Goal: Task Accomplishment & Management: Use online tool/utility

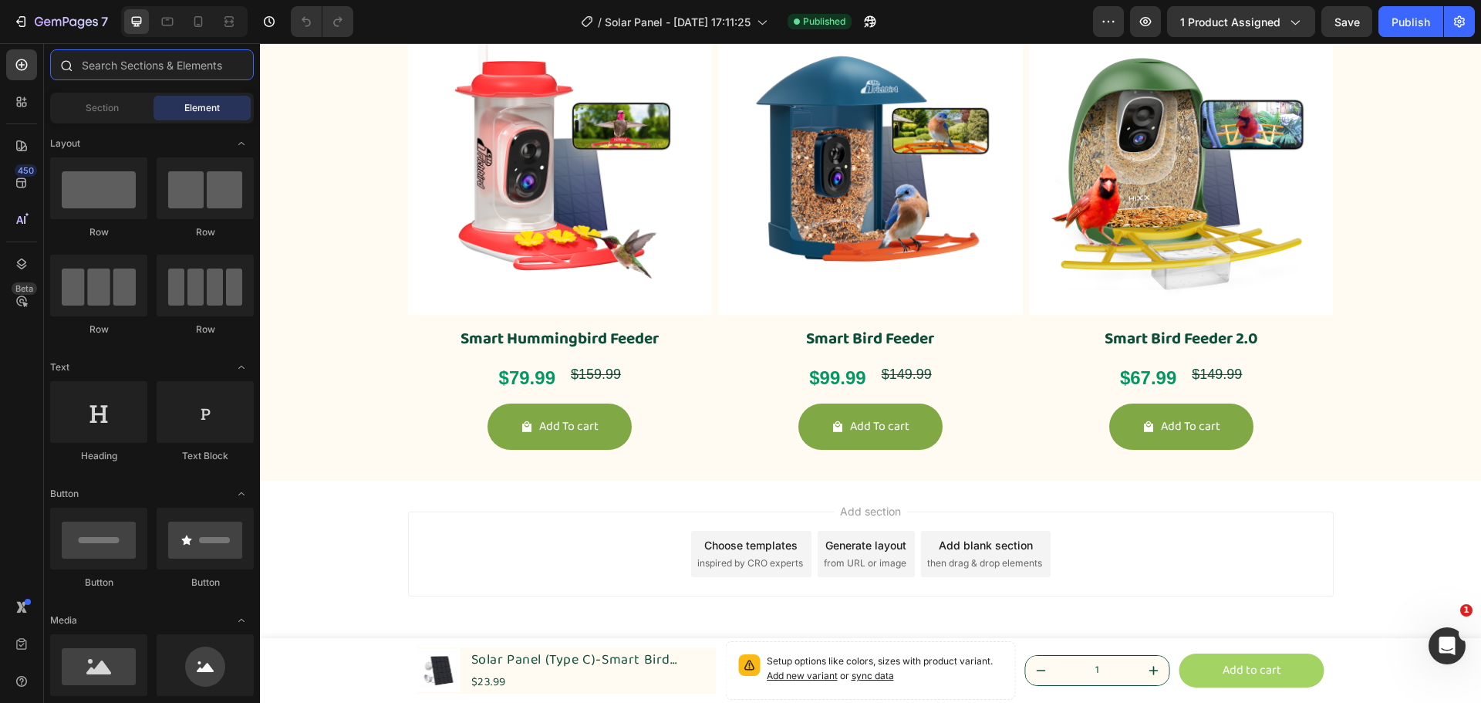
click at [127, 62] on input "text" at bounding box center [152, 64] width 204 height 31
click at [28, 107] on icon at bounding box center [21, 101] width 15 height 15
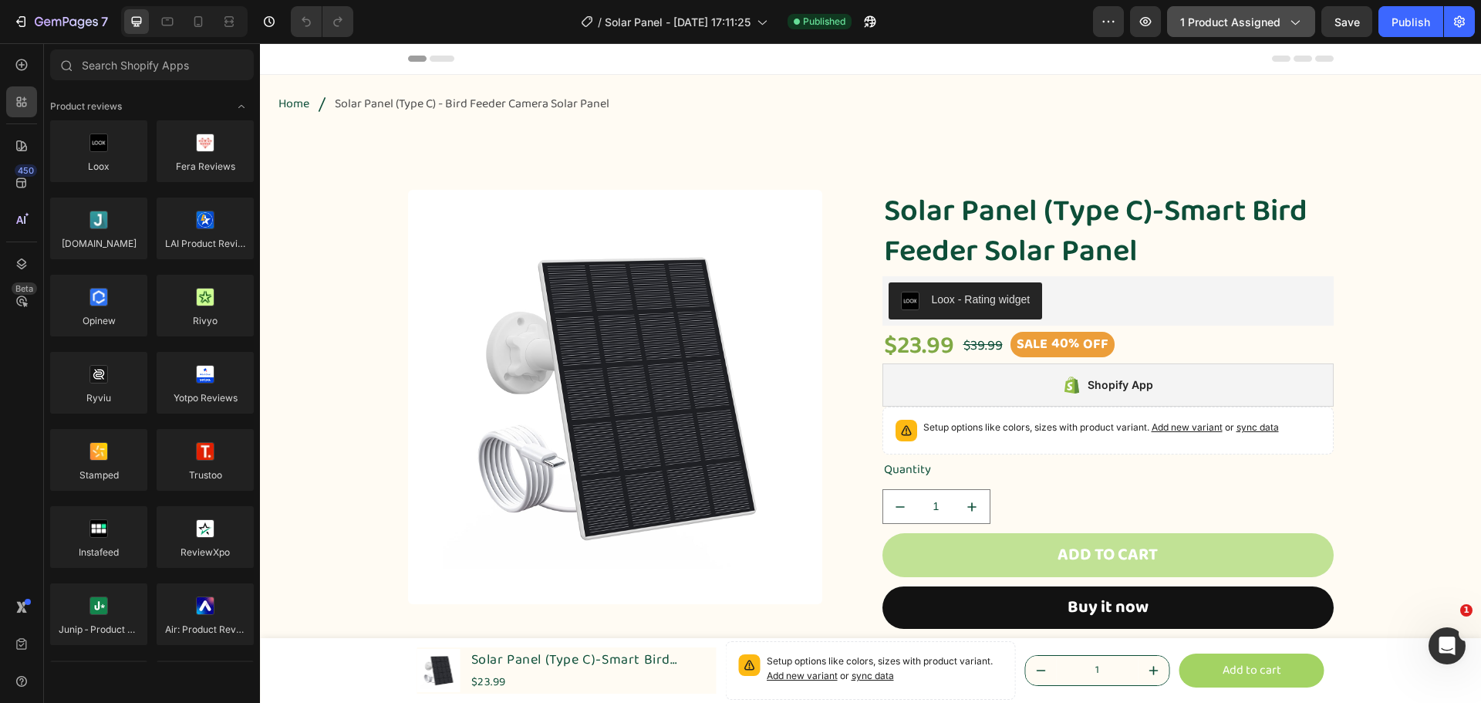
click at [1243, 23] on span "1 product assigned" at bounding box center [1230, 22] width 100 height 16
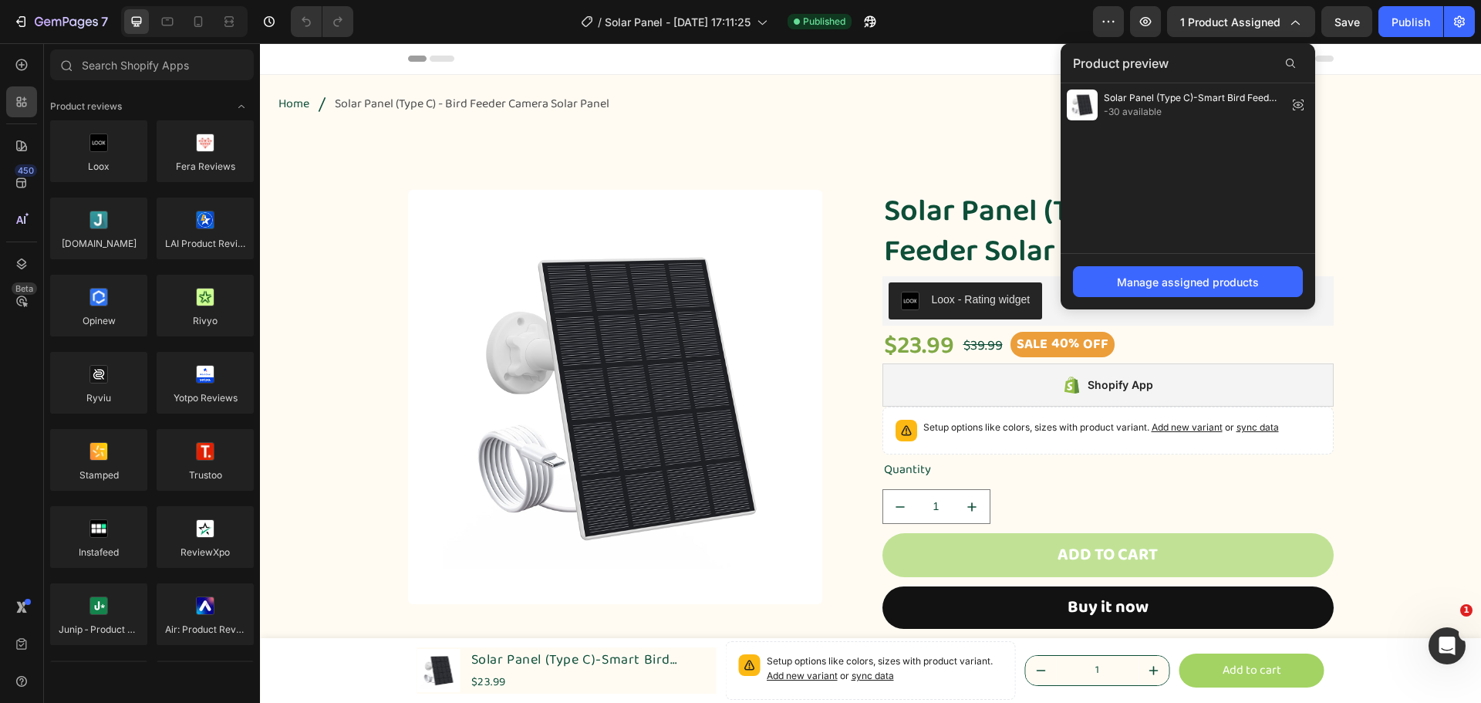
click at [1204, 59] on div "Product preview" at bounding box center [1188, 63] width 255 height 40
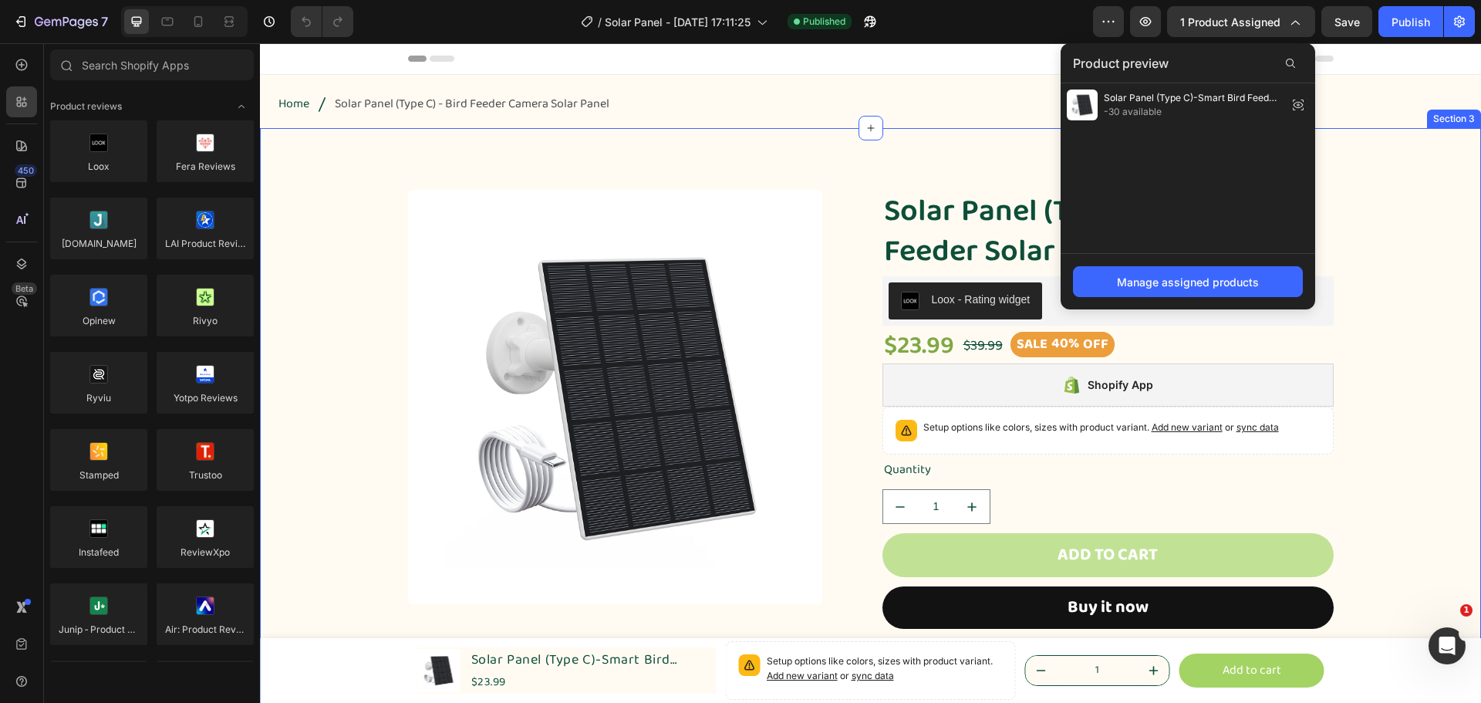
click at [1418, 241] on div "Product Images Solar Panel (Type C)-Smart Bird Feeder Solar Panel Product Title…" at bounding box center [871, 465] width 1198 height 551
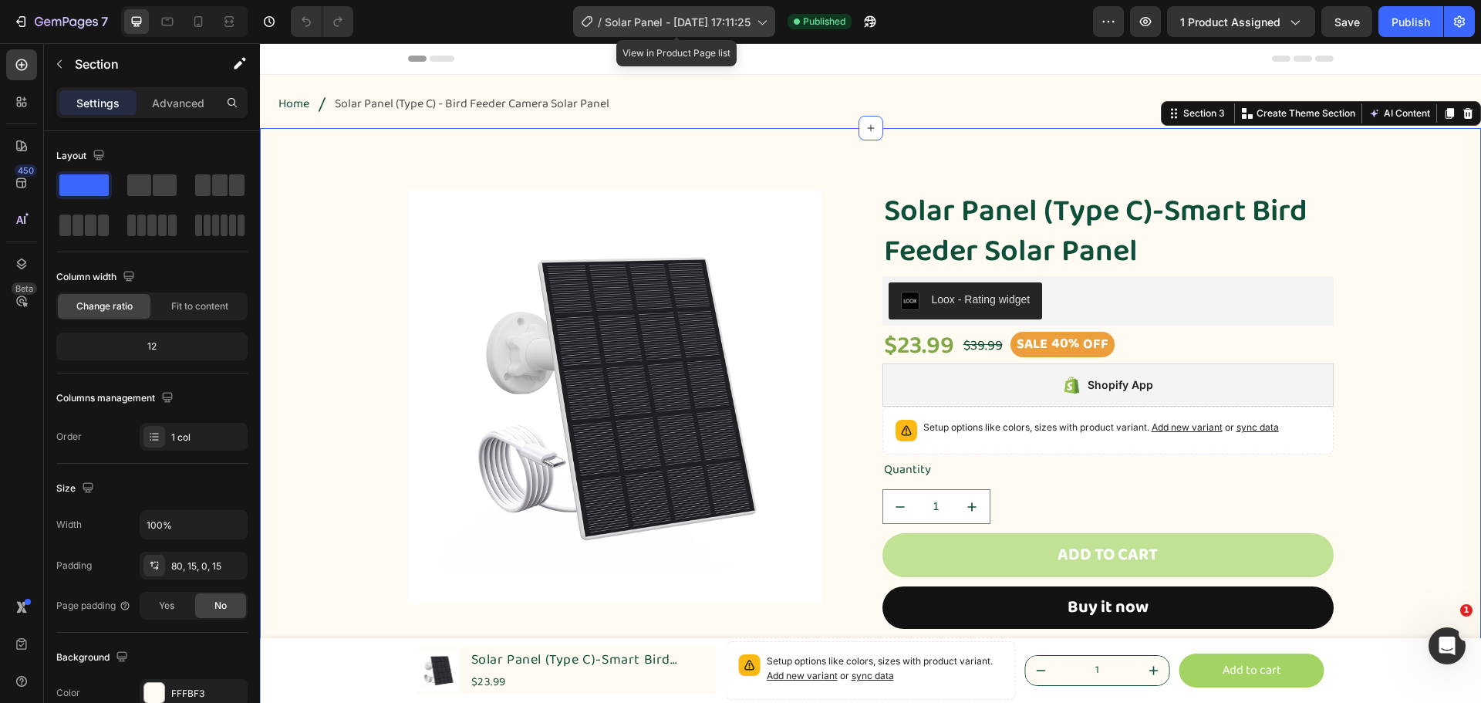
click at [764, 19] on icon at bounding box center [761, 21] width 15 height 15
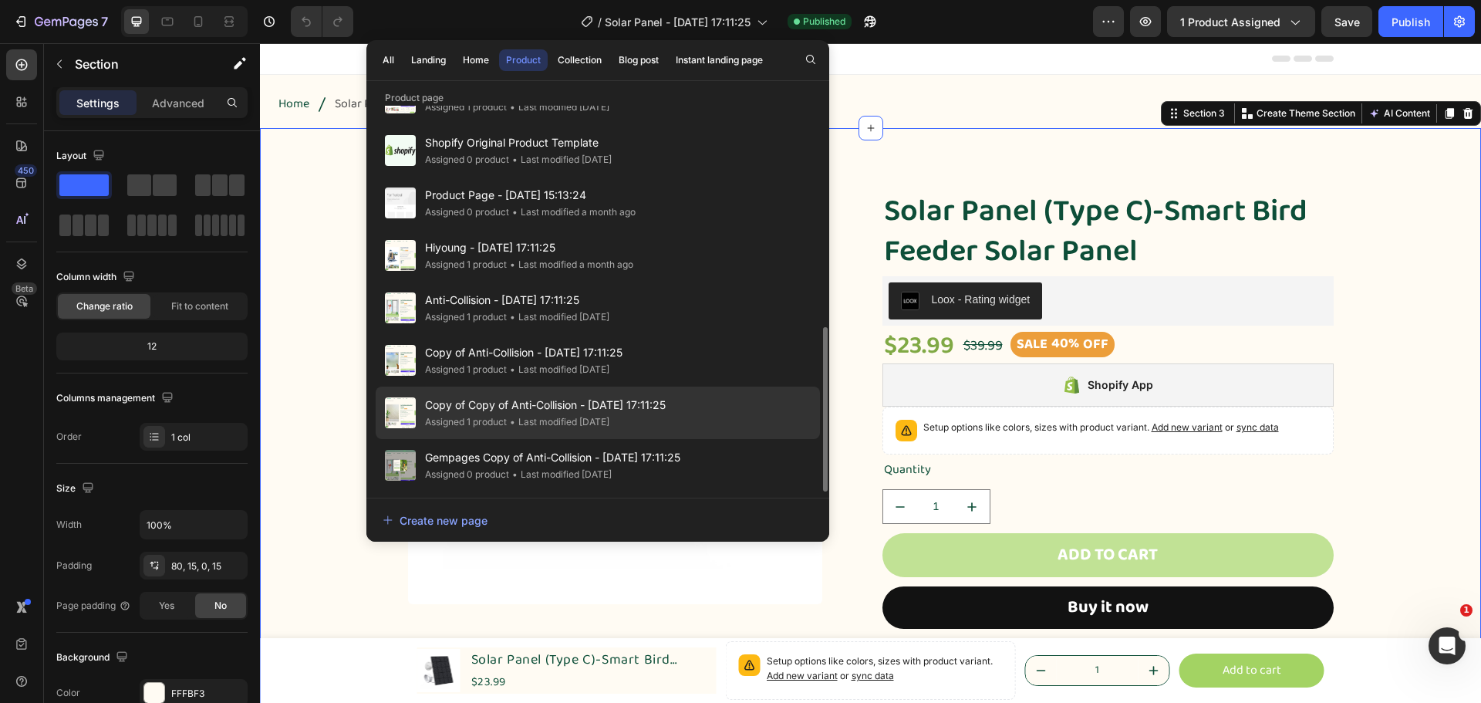
scroll to position [440, 0]
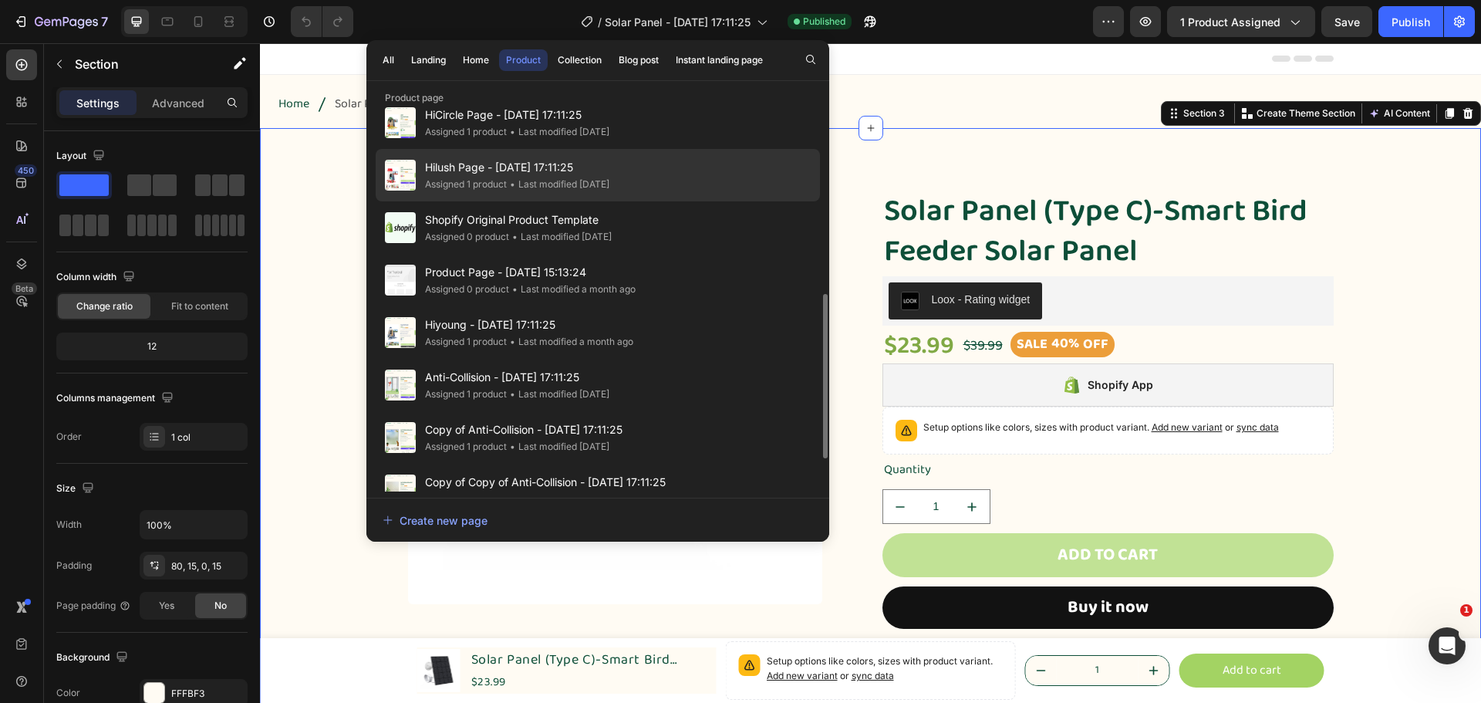
click at [658, 179] on div "Hilush Page - Mar 24, 17:11:25 Assigned 1 product • Last modified 4 days ago" at bounding box center [598, 175] width 444 height 52
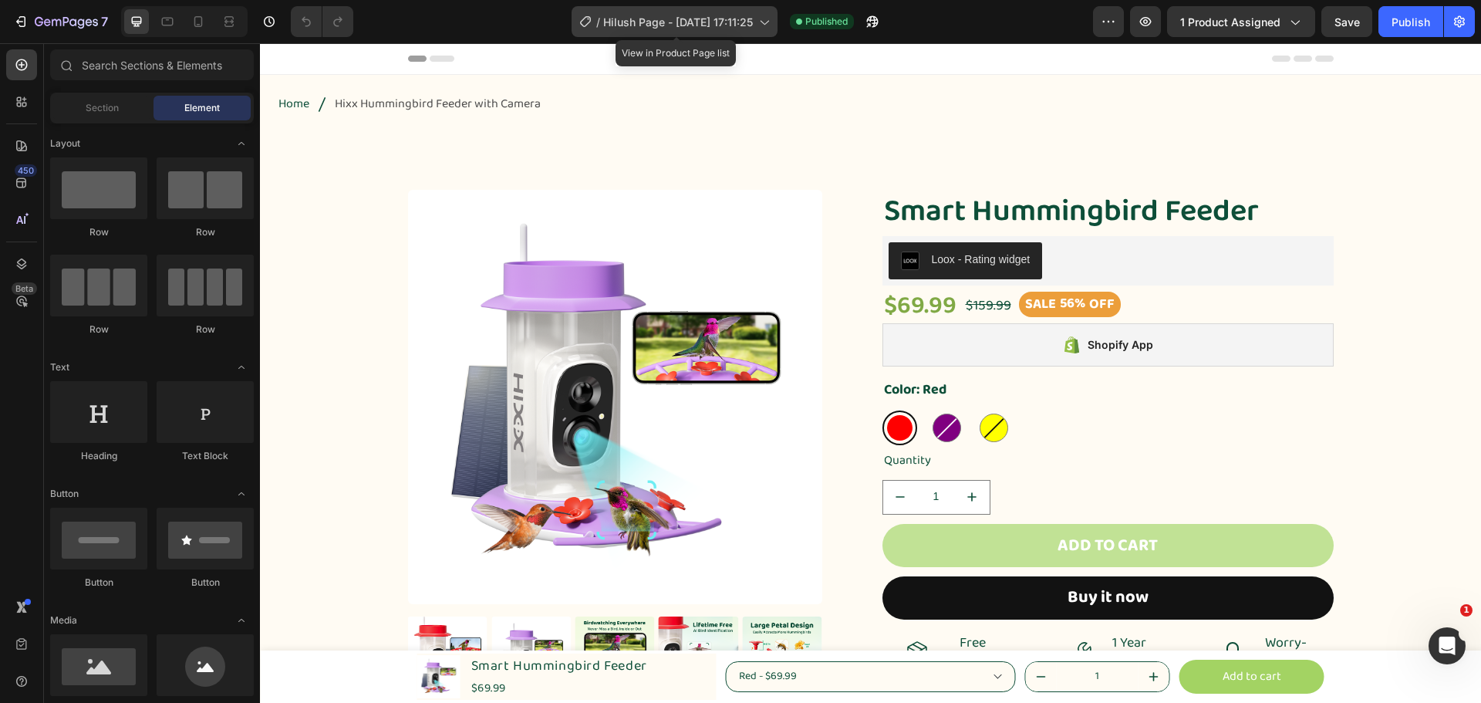
click at [664, 36] on div "/ Hilush Page - Mar 24, 17:11:25" at bounding box center [675, 21] width 206 height 31
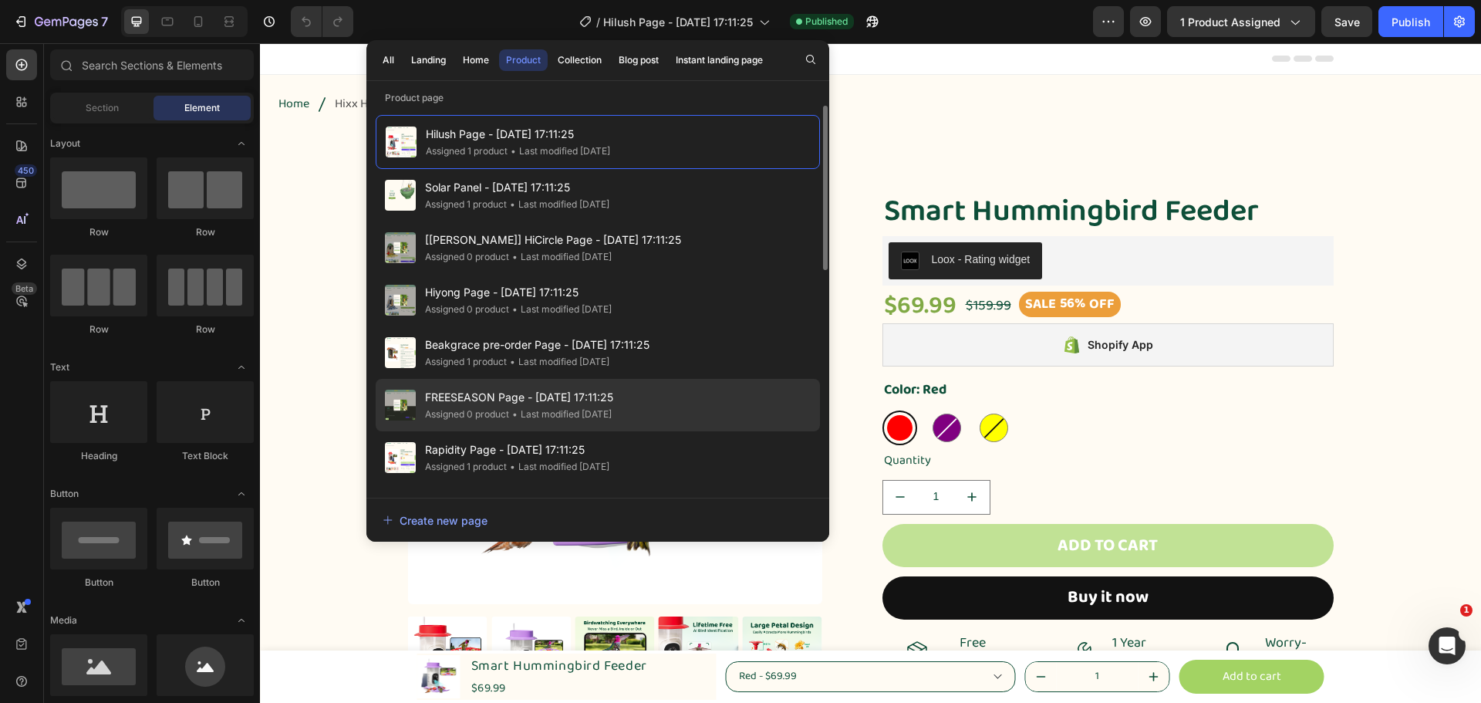
scroll to position [77, 0]
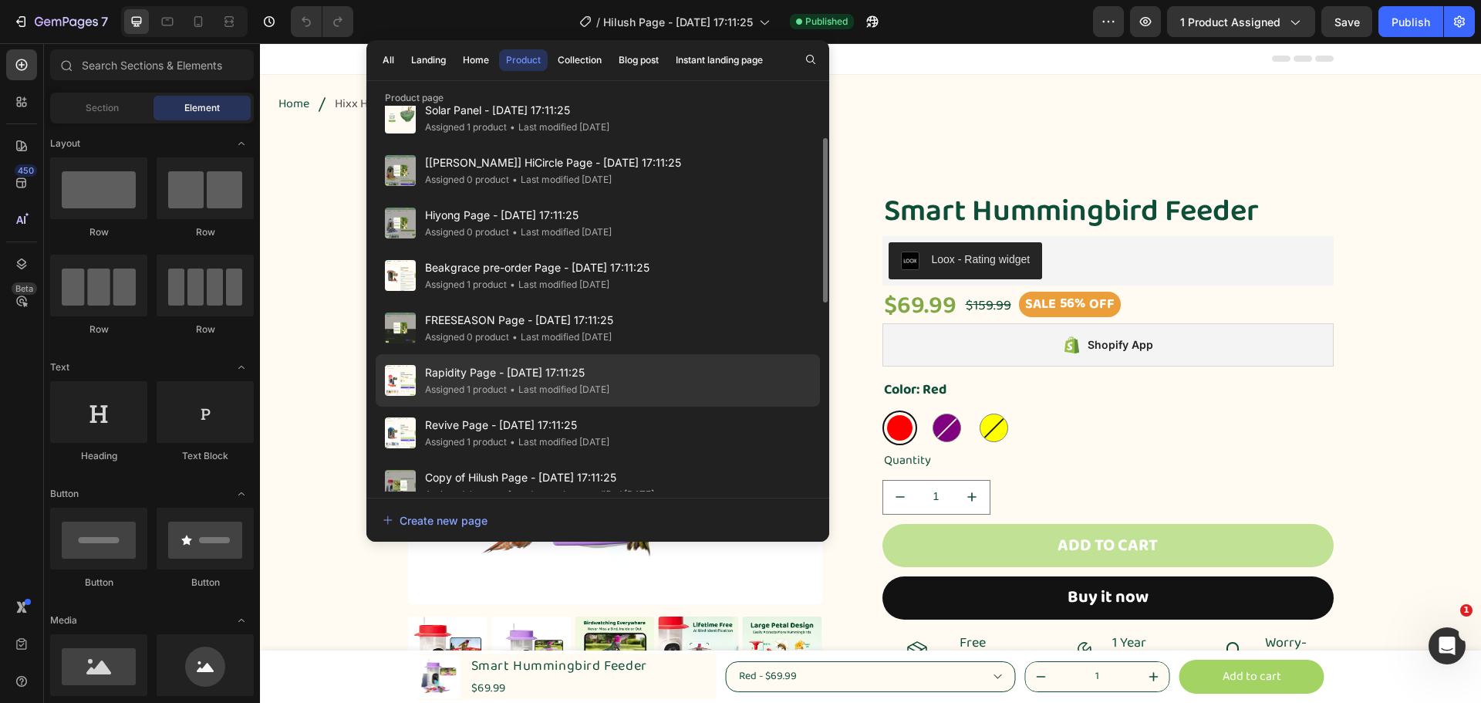
click at [707, 379] on div "Rapidity Page - Mar 24, 17:11:25 Assigned 1 product • Last modified 4 days ago" at bounding box center [598, 380] width 444 height 52
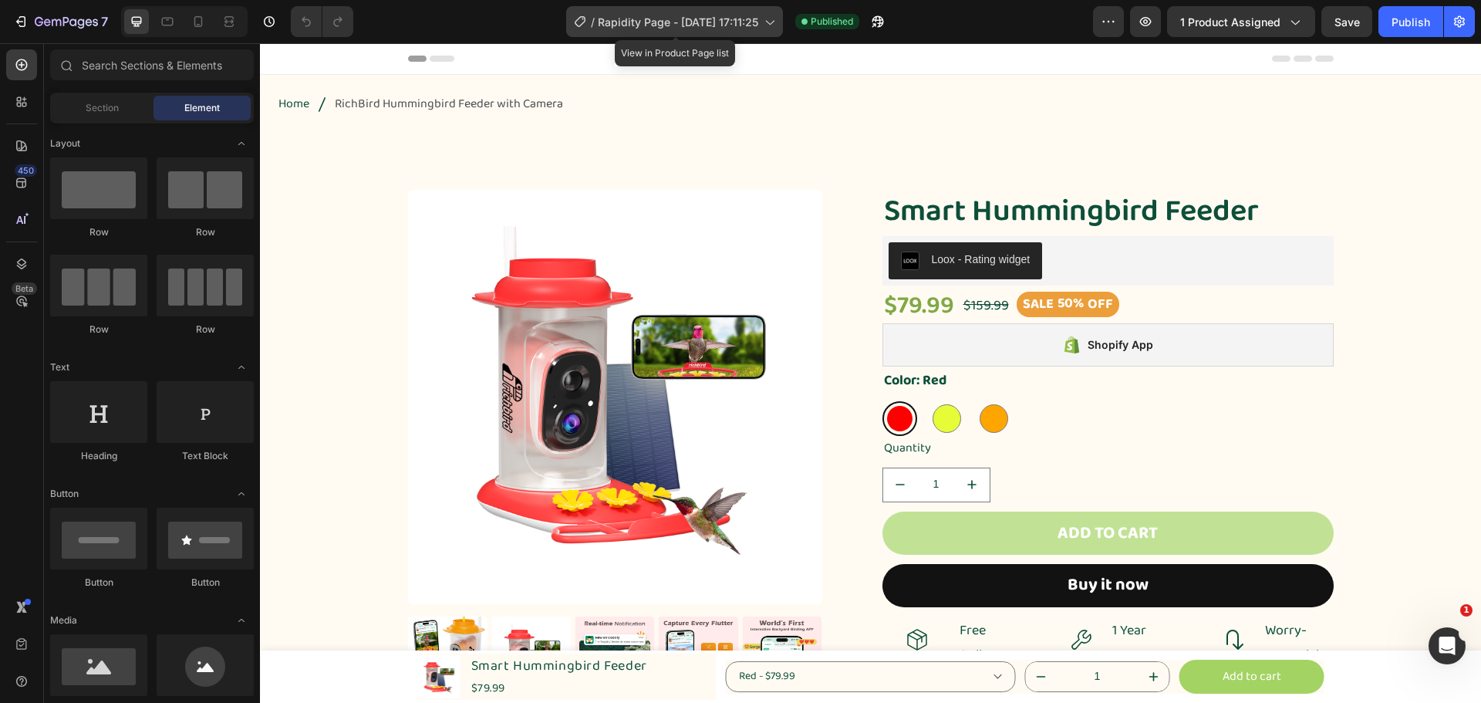
click at [622, 18] on span "Rapidity Page - [DATE] 17:11:25" at bounding box center [678, 22] width 160 height 16
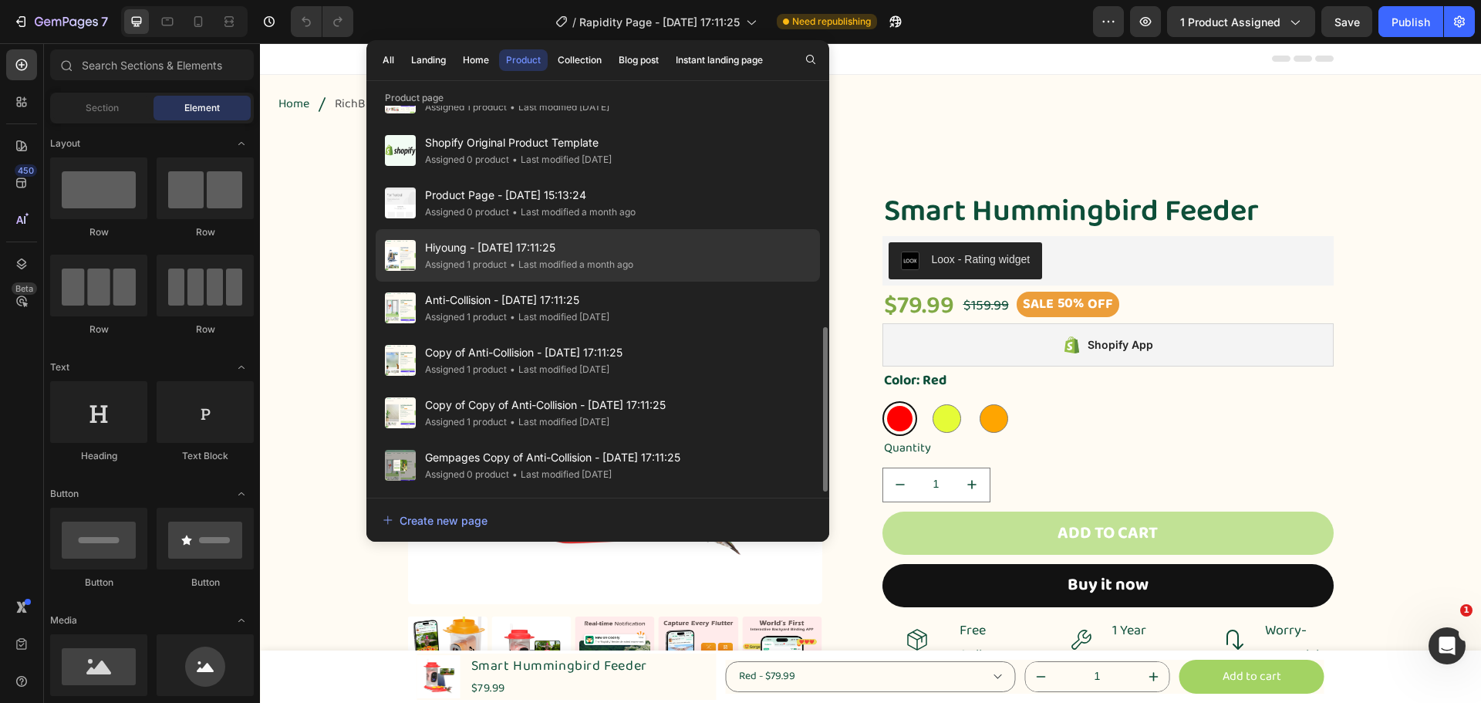
scroll to position [440, 0]
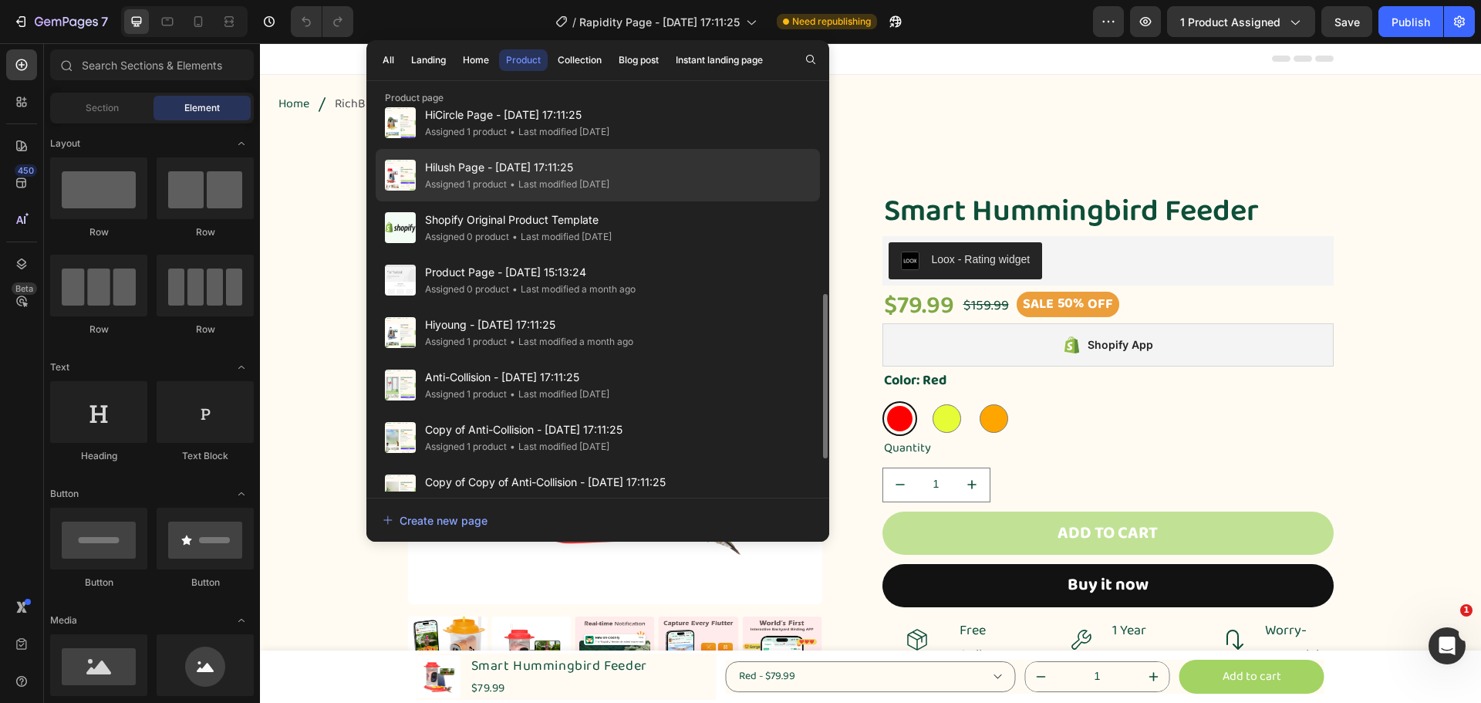
click at [523, 184] on div "• Last modified 4 days ago" at bounding box center [558, 184] width 103 height 15
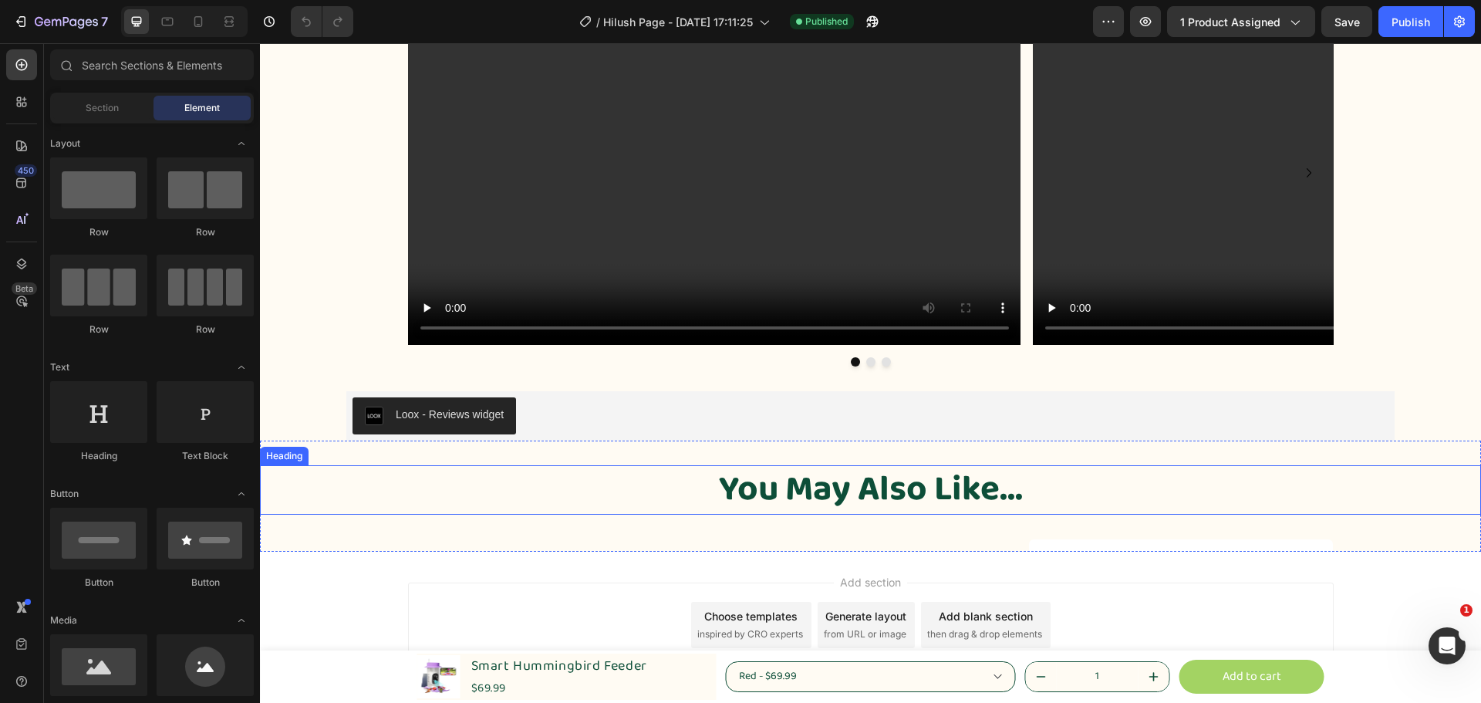
scroll to position [4731, 0]
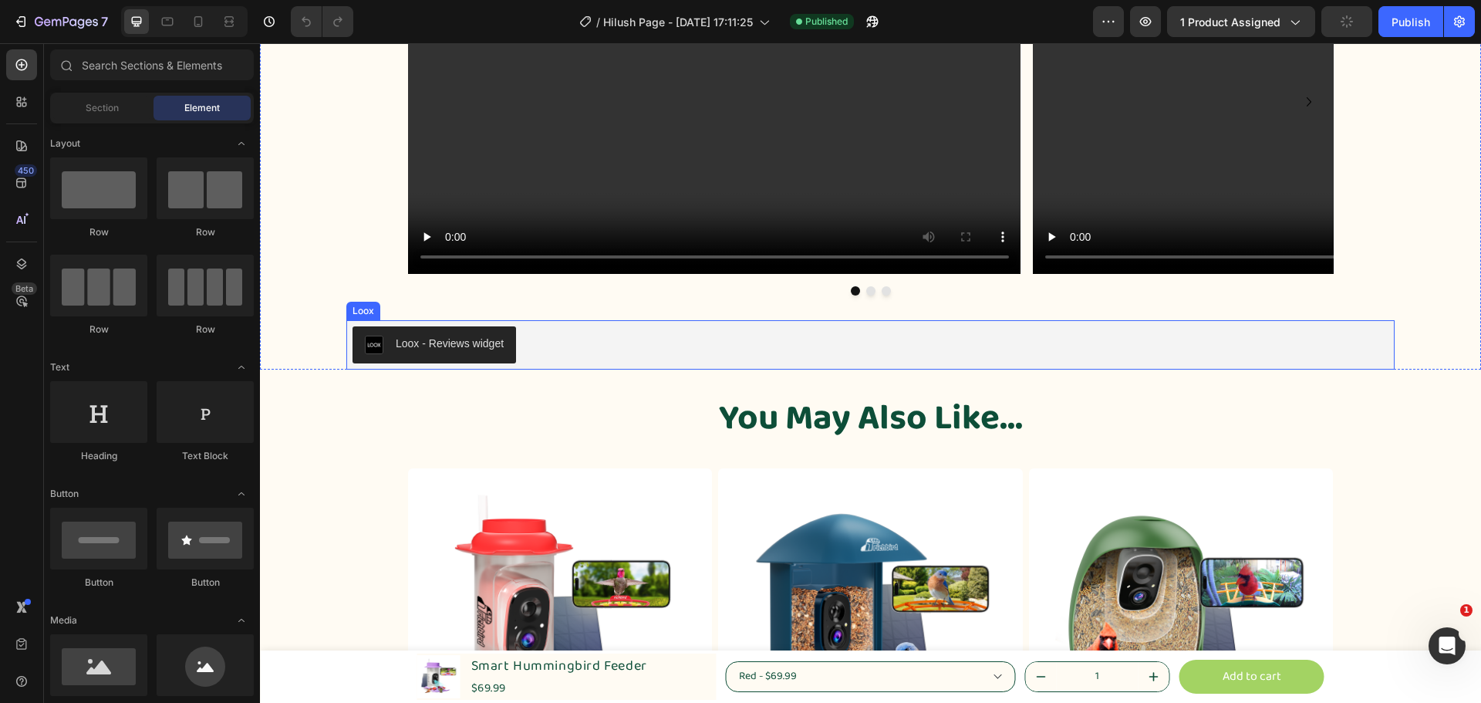
click at [640, 352] on div "Loox - Reviews widget" at bounding box center [871, 344] width 1036 height 37
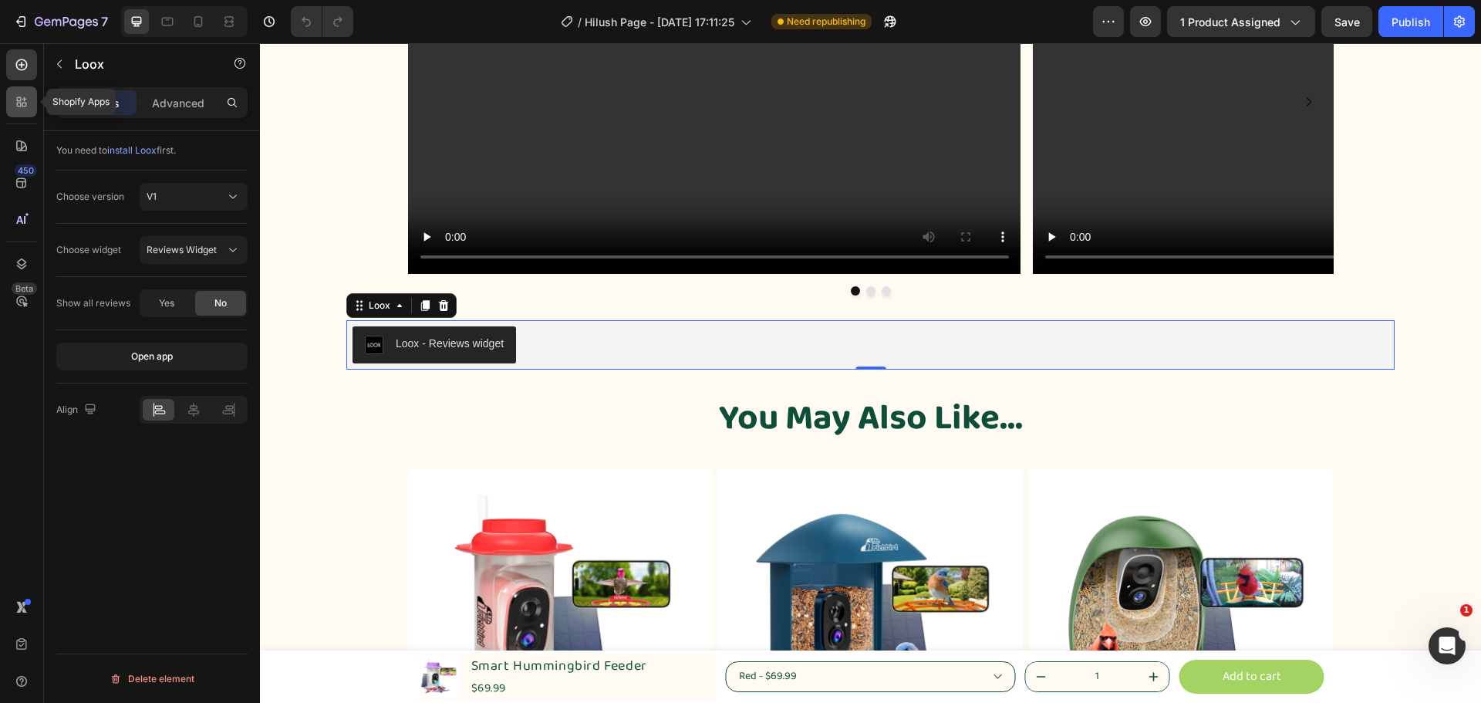
click at [21, 110] on div at bounding box center [21, 101] width 31 height 31
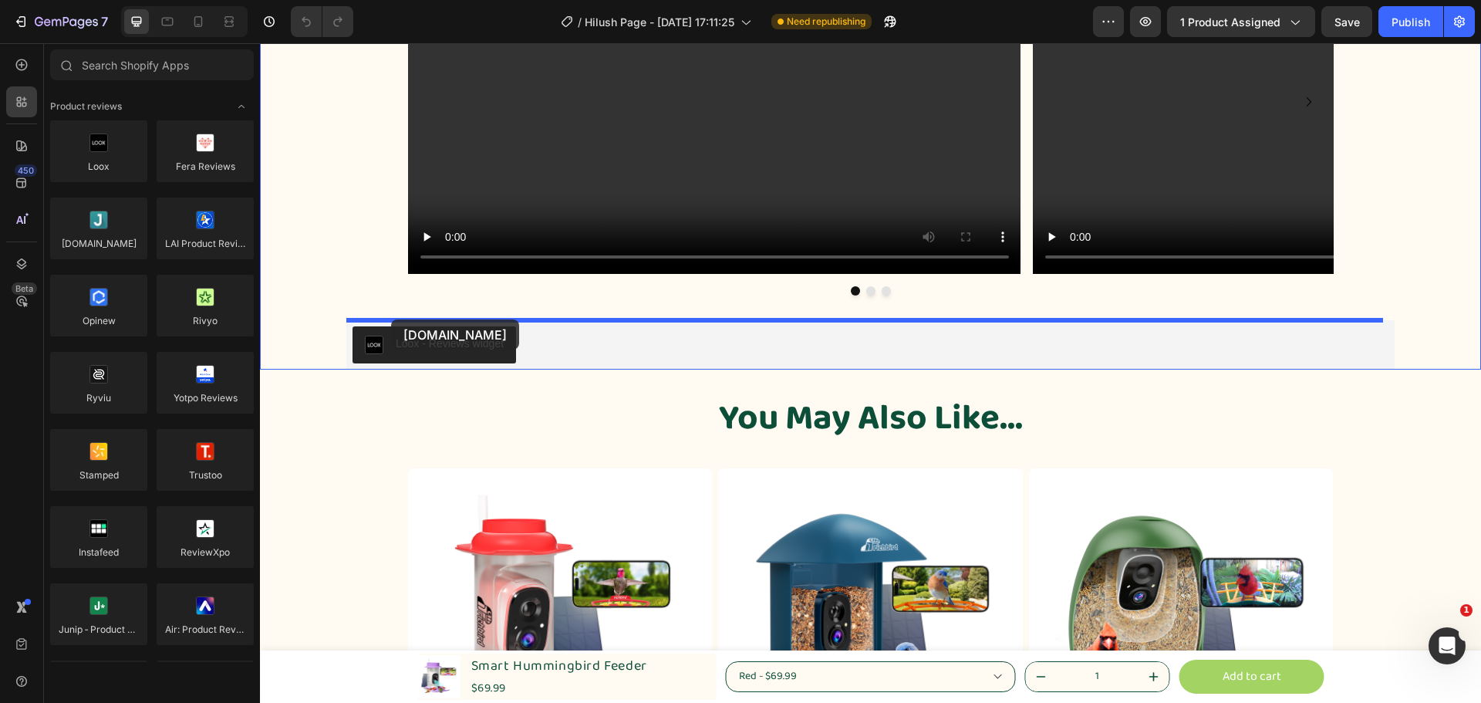
drag, startPoint x: 401, startPoint y: 309, endPoint x: 391, endPoint y: 319, distance: 14.2
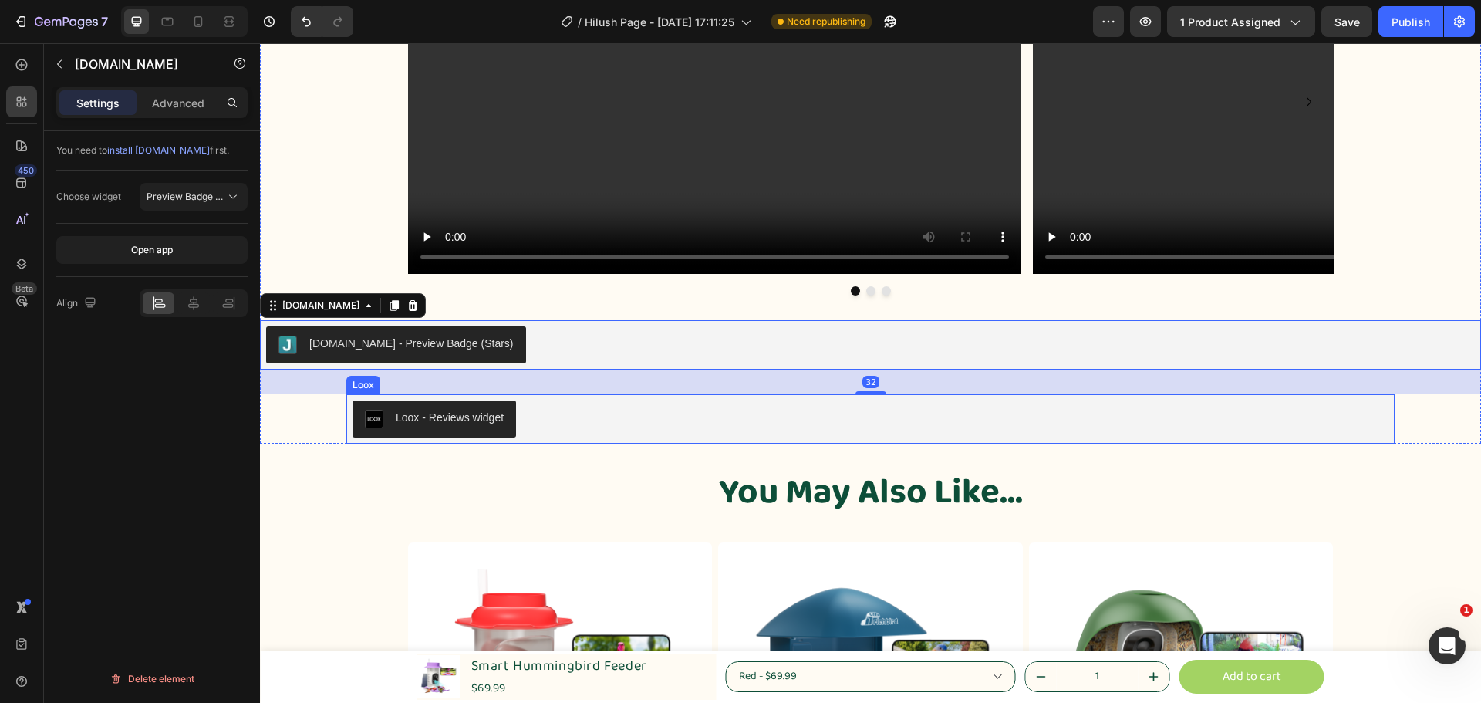
click at [573, 412] on div "Loox - Reviews widget" at bounding box center [871, 418] width 1036 height 37
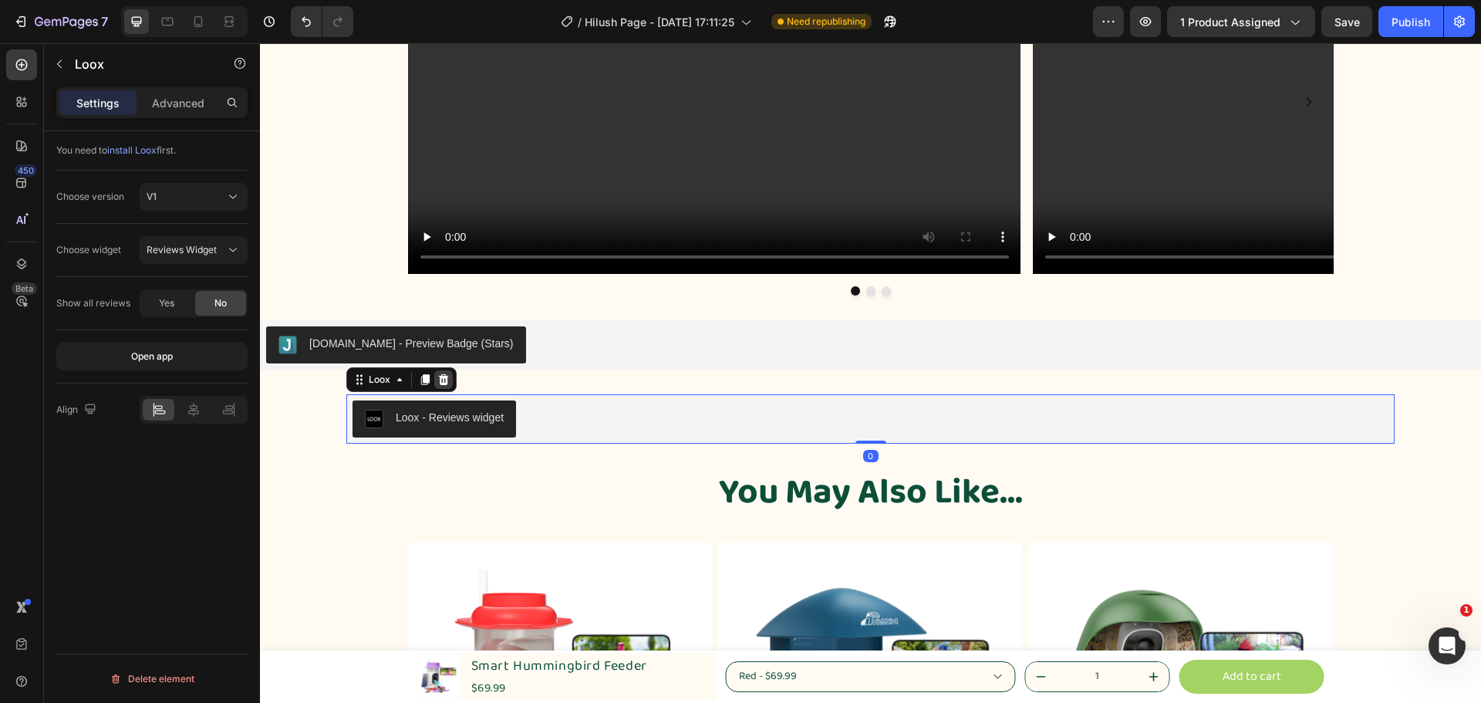
click at [443, 383] on icon at bounding box center [444, 379] width 10 height 11
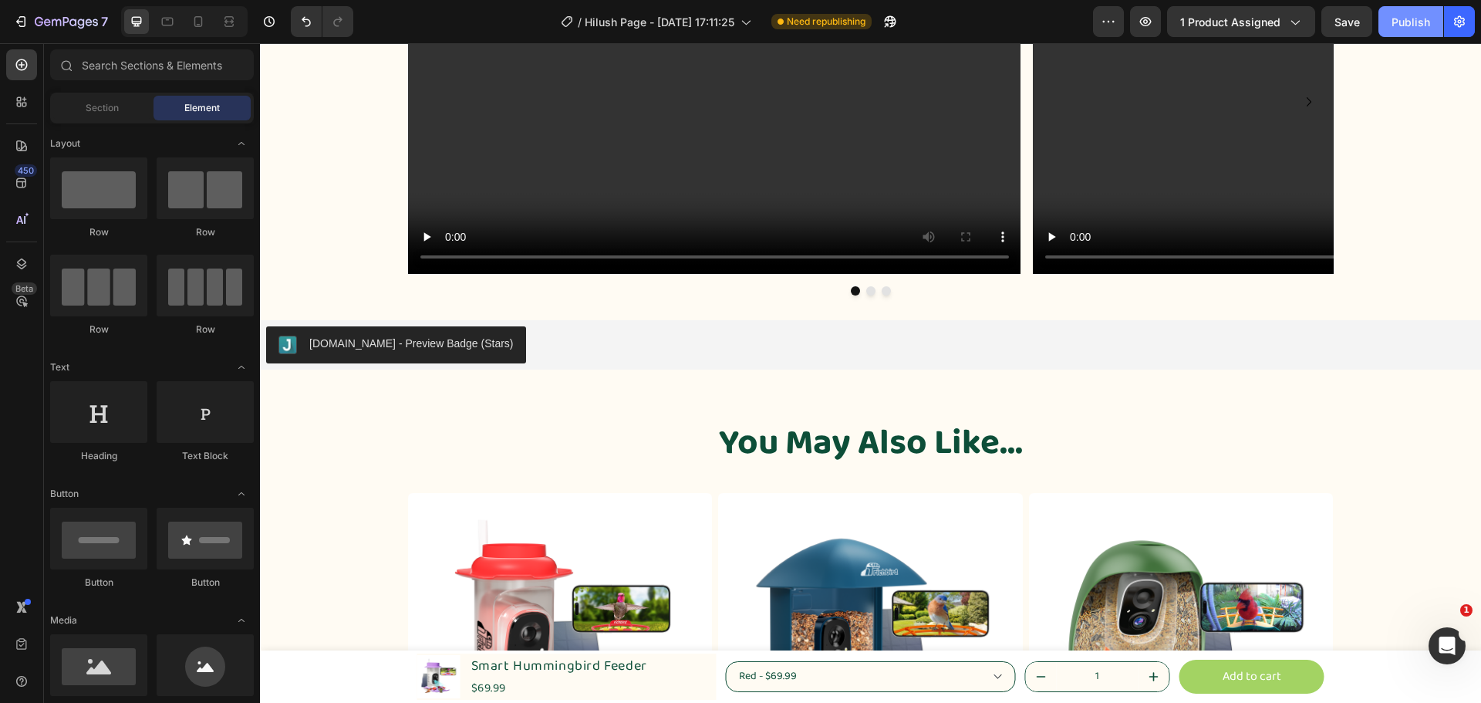
click at [1411, 25] on div "Publish" at bounding box center [1411, 22] width 39 height 16
click at [23, 93] on div at bounding box center [21, 101] width 31 height 31
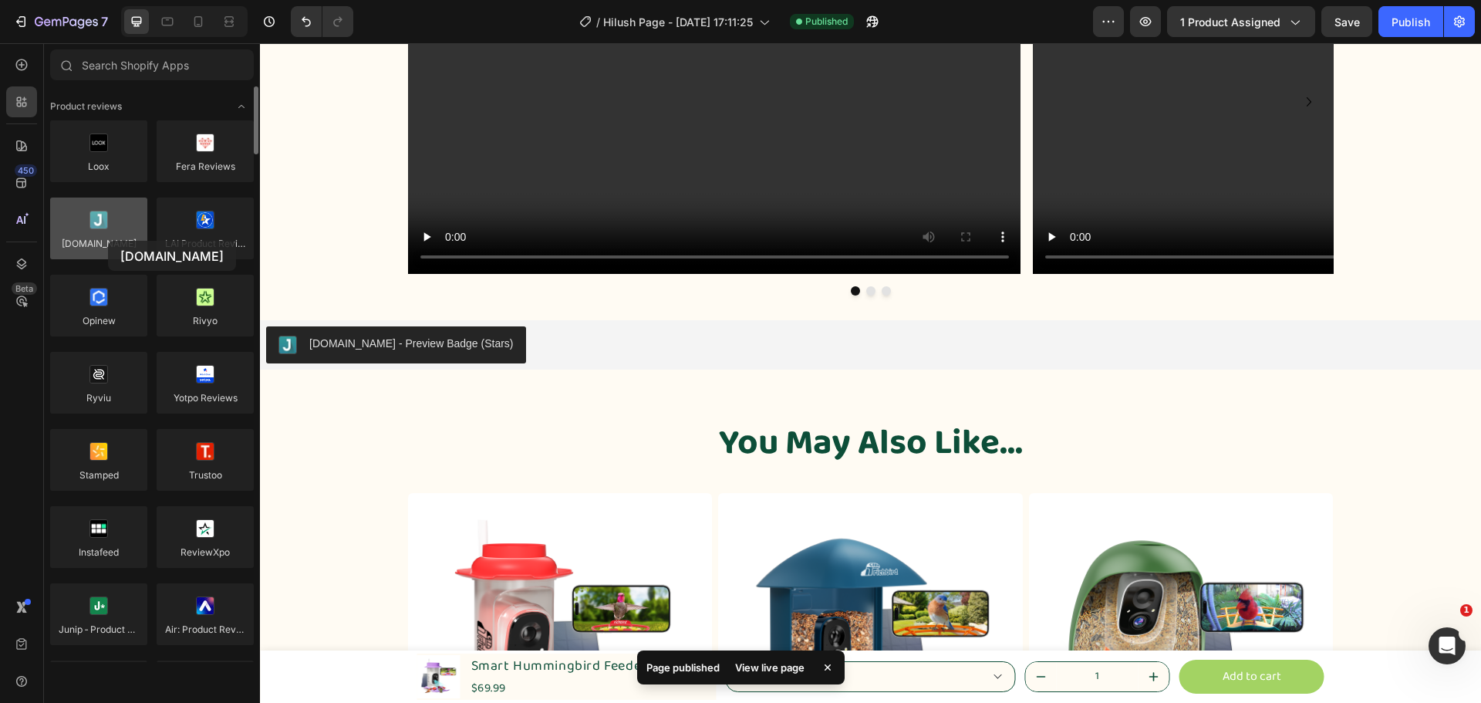
click at [108, 241] on div at bounding box center [98, 228] width 97 height 62
click at [96, 238] on div at bounding box center [98, 228] width 97 height 62
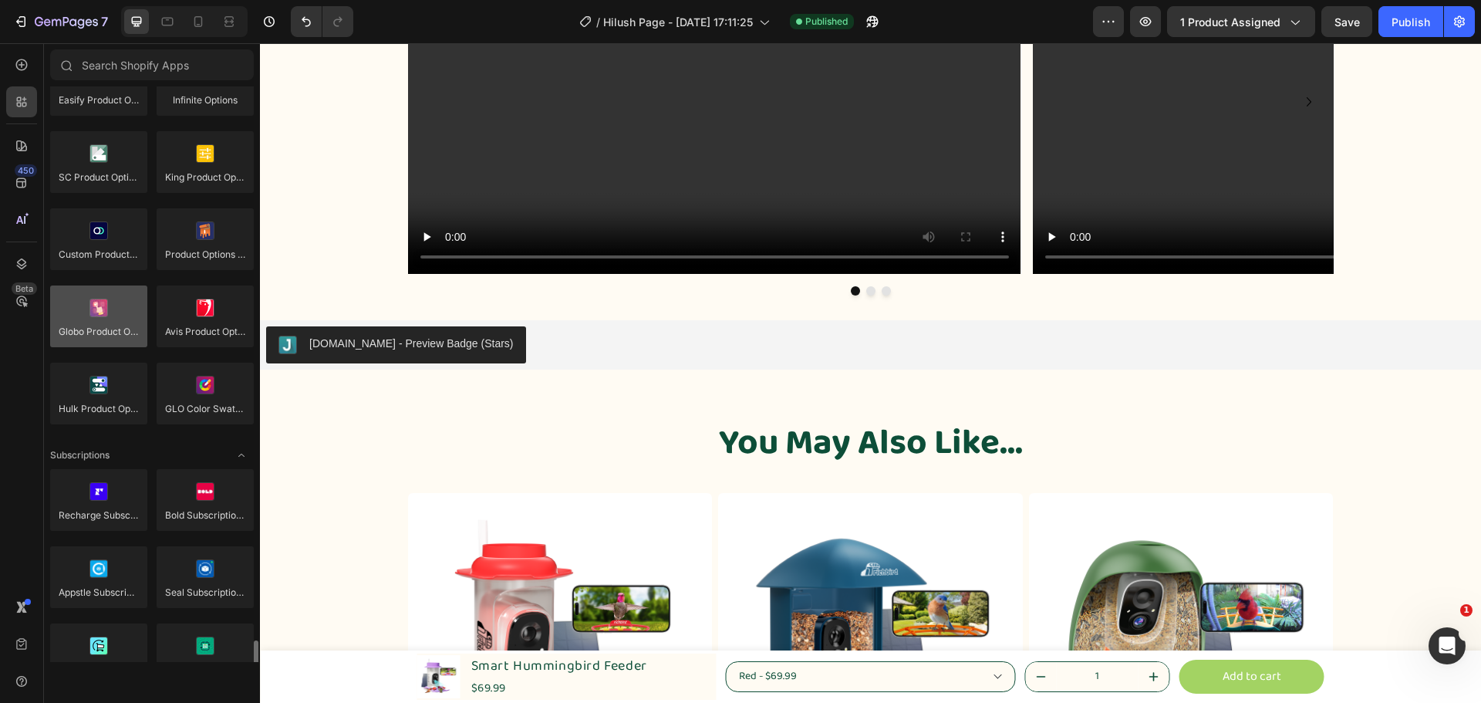
scroll to position [2160, 0]
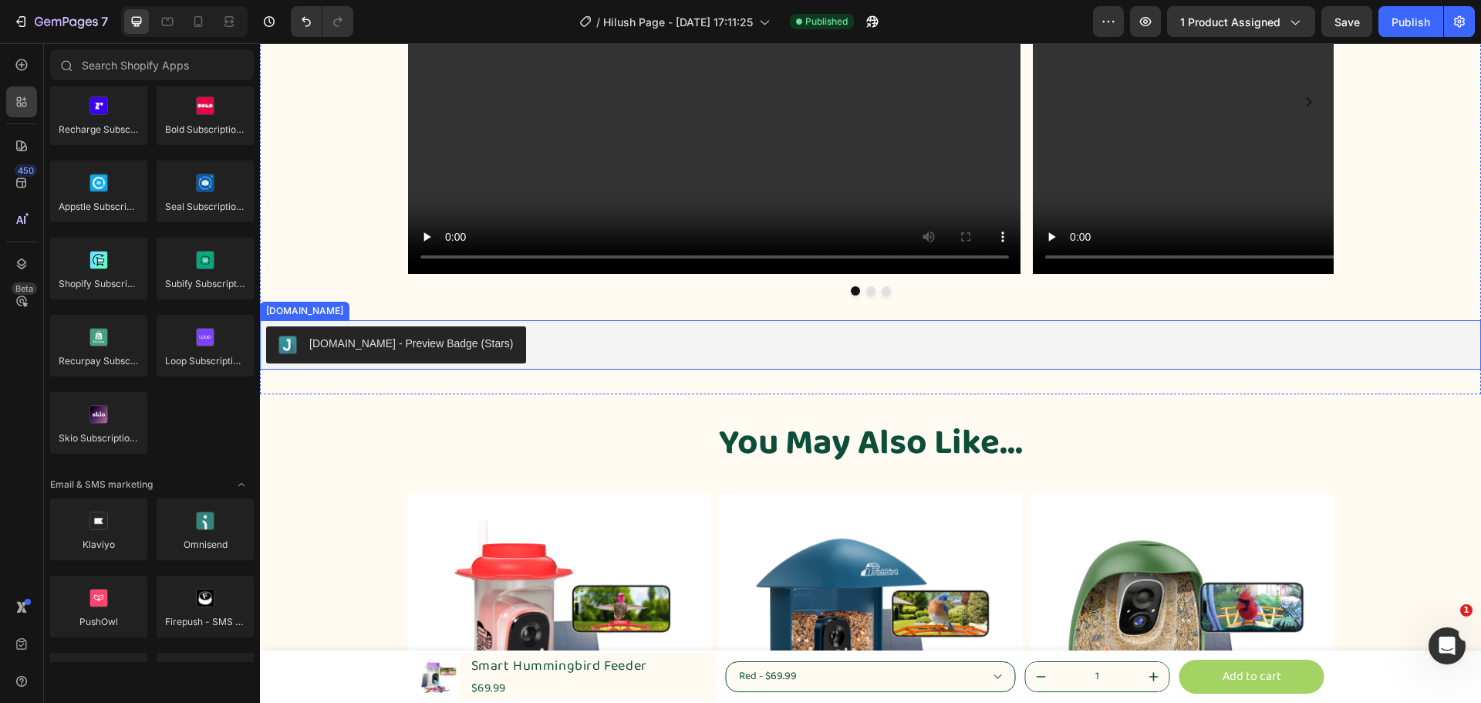
click at [411, 338] on div "[DOMAIN_NAME] - Preview Badge (Stars)" at bounding box center [411, 344] width 204 height 16
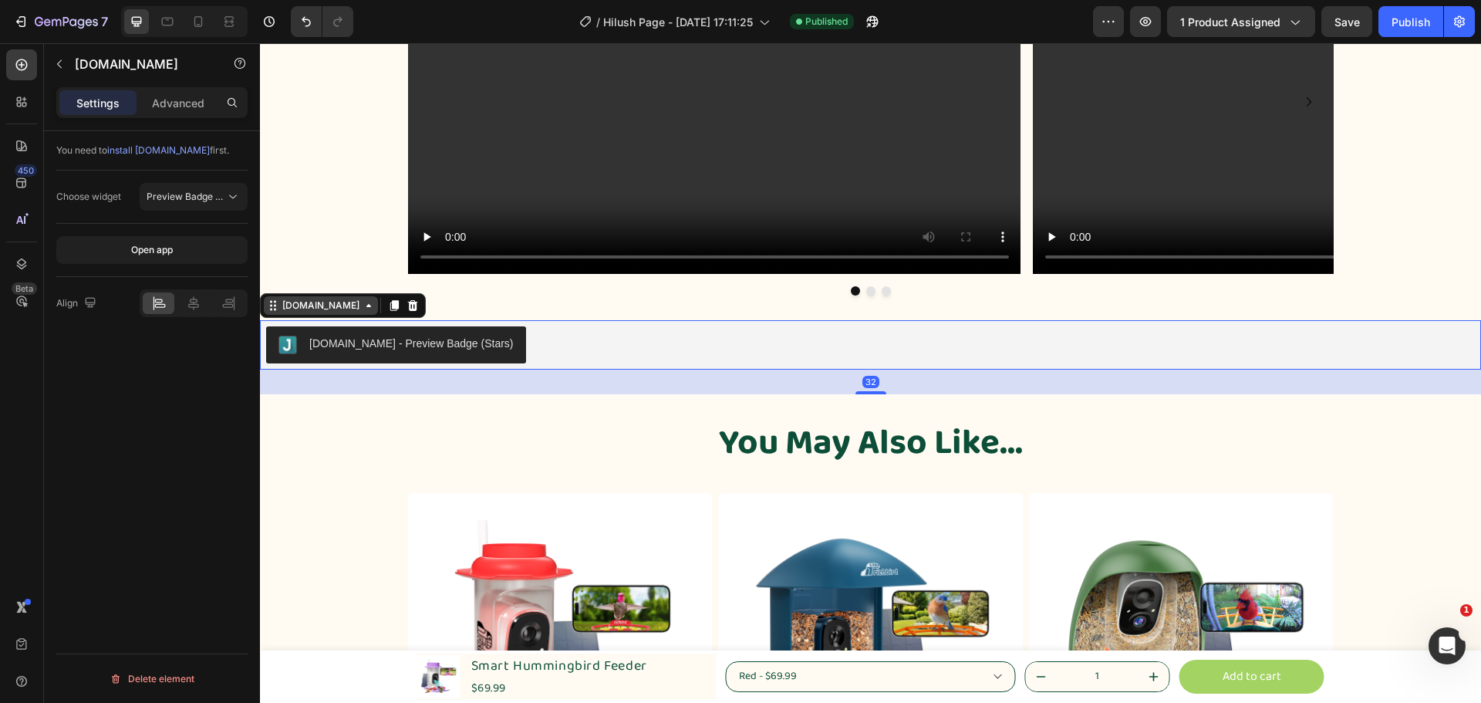
click at [363, 305] on icon at bounding box center [369, 305] width 12 height 12
click at [363, 310] on icon at bounding box center [369, 305] width 12 height 12
click at [220, 198] on span "Preview Badge (Stars)" at bounding box center [196, 197] width 98 height 12
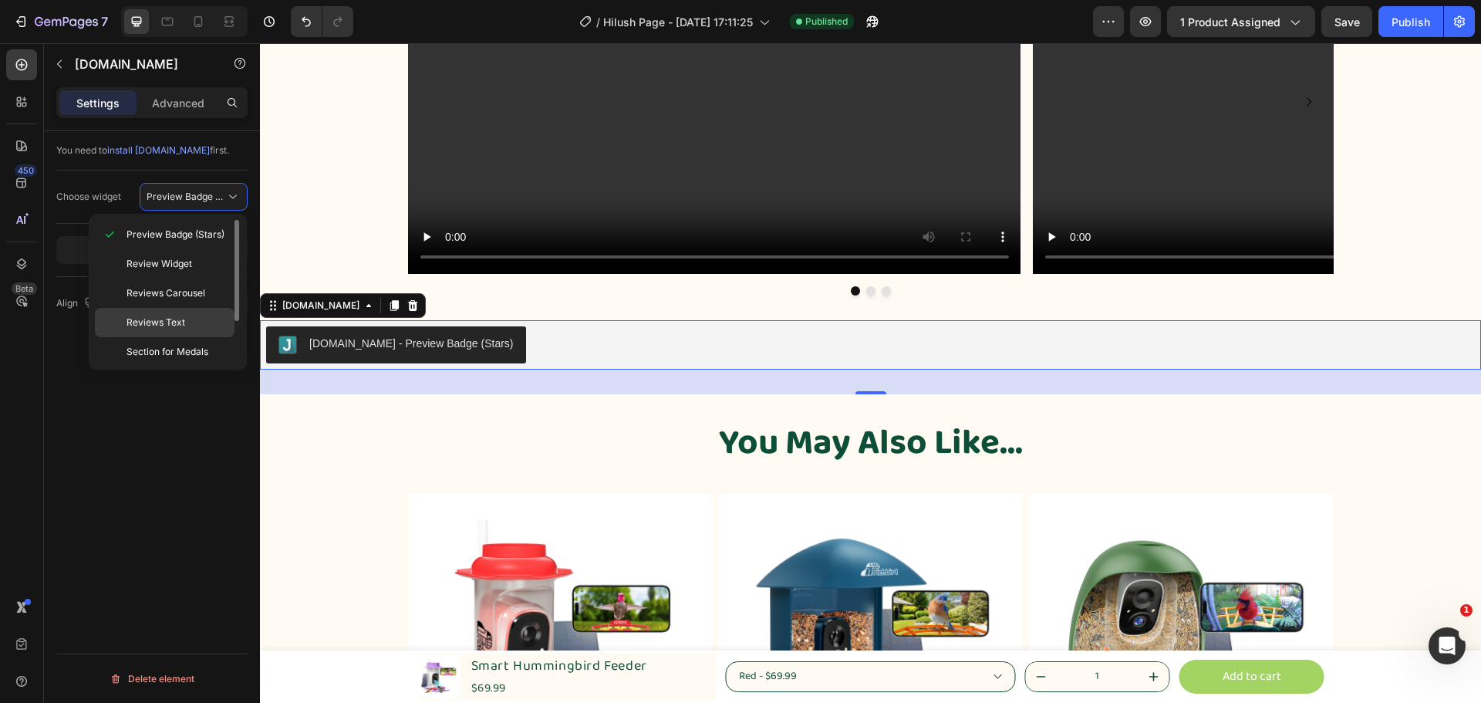
click at [204, 315] on div "Reviews Text" at bounding box center [165, 322] width 140 height 29
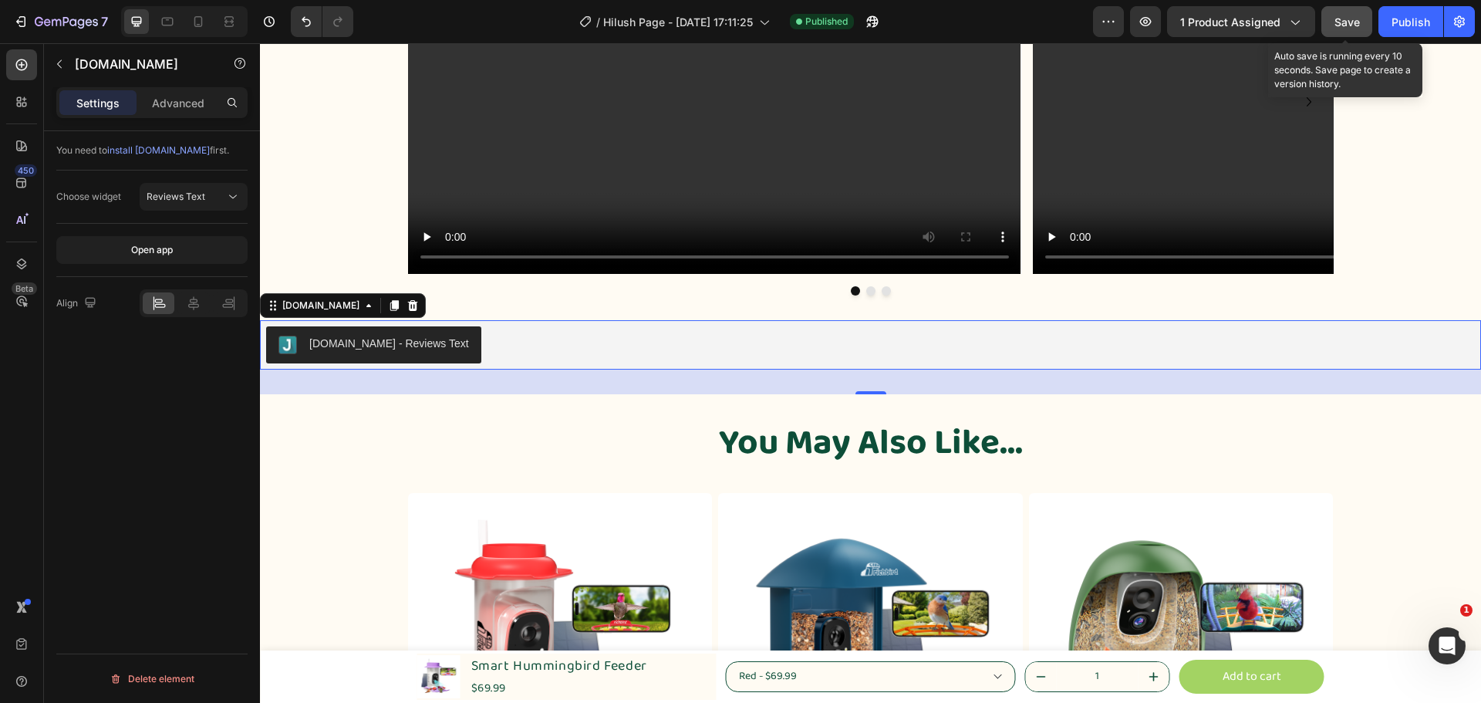
click at [1343, 14] on div "Save" at bounding box center [1346, 22] width 25 height 16
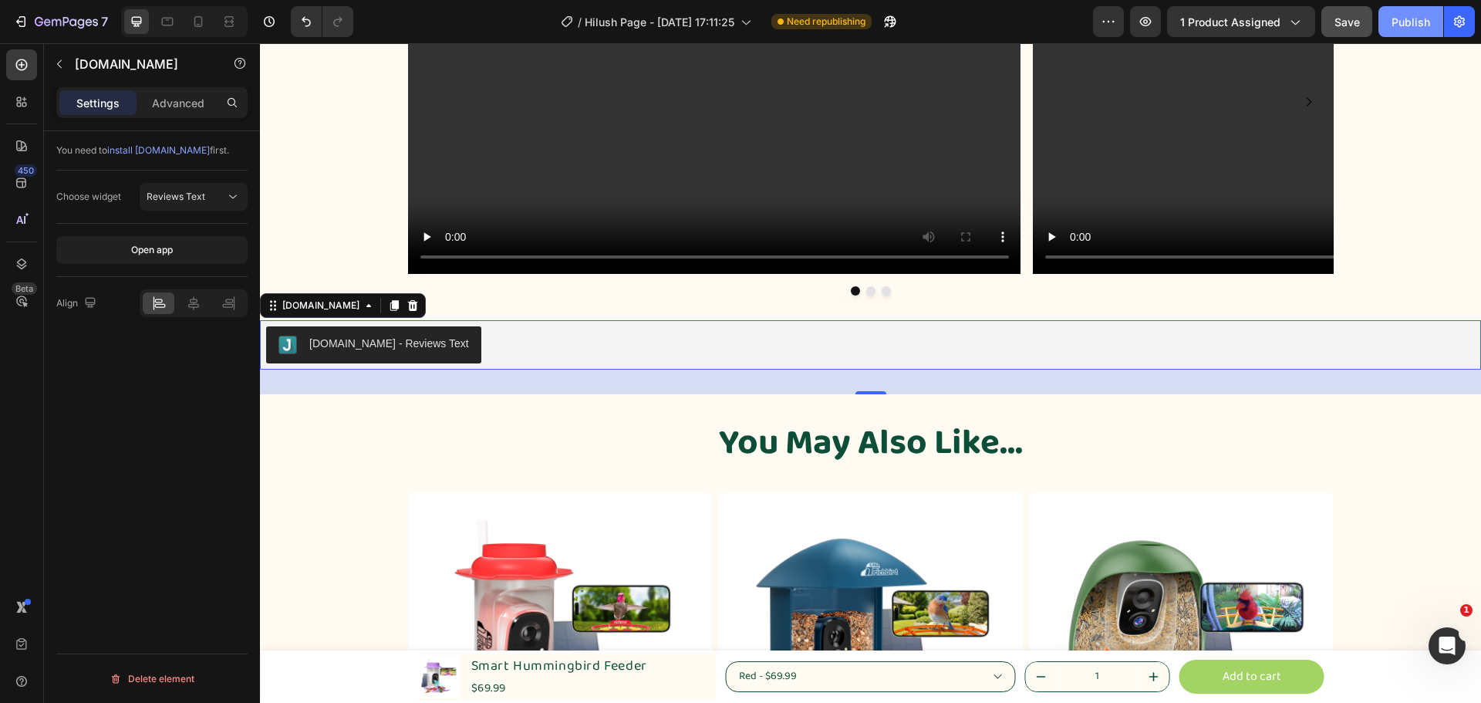
click at [1414, 28] on div "Publish" at bounding box center [1411, 22] width 39 height 16
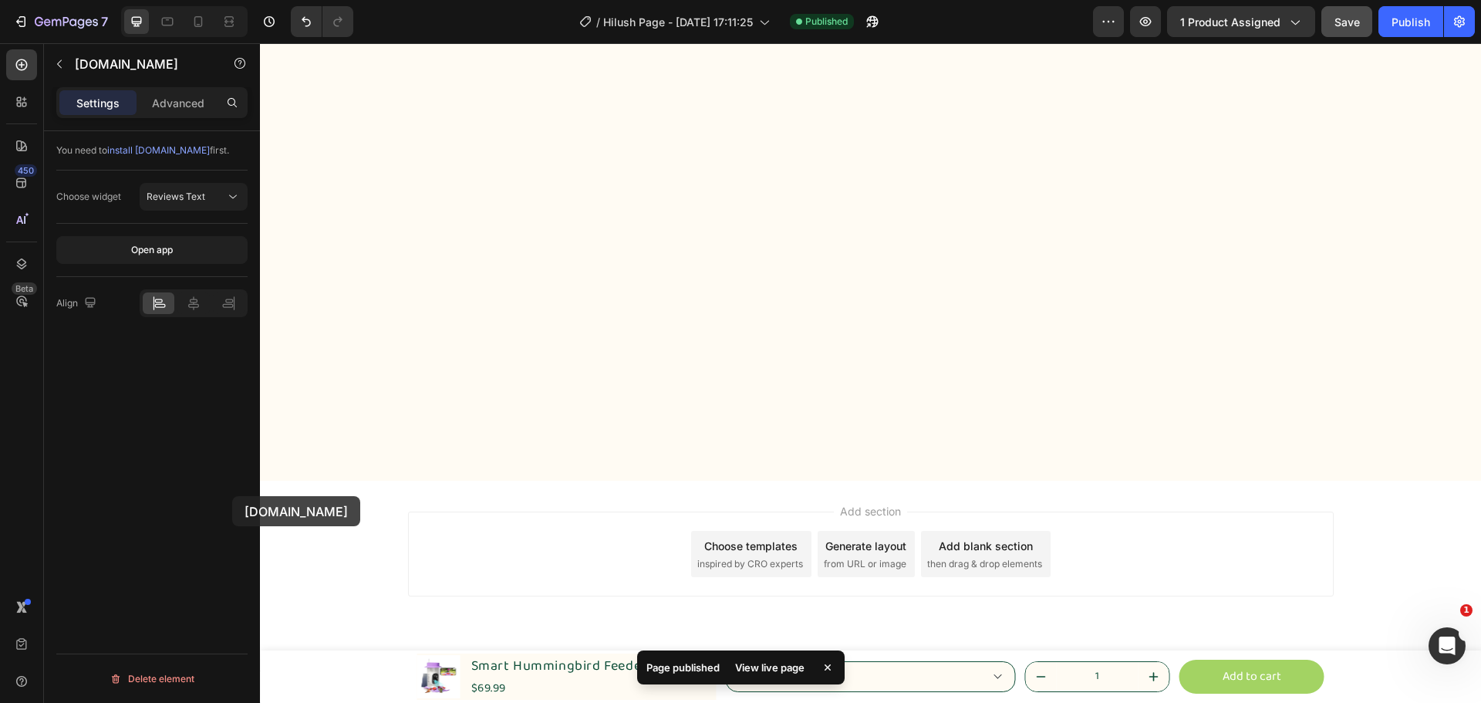
scroll to position [2559, 0]
click at [232, 496] on div "You need to install [DOMAIN_NAME] first. Choose widget Reviews Text Open app Al…" at bounding box center [152, 439] width 216 height 616
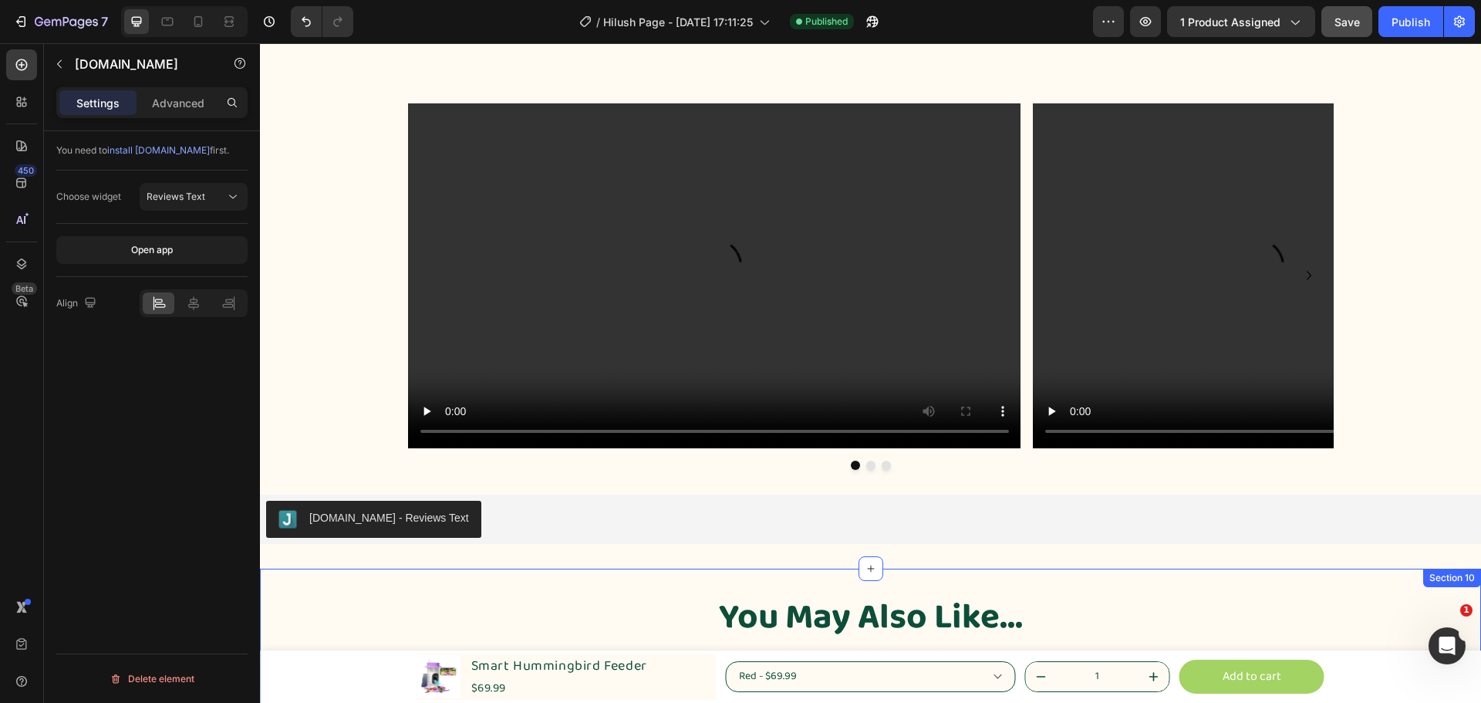
scroll to position [2023, 0]
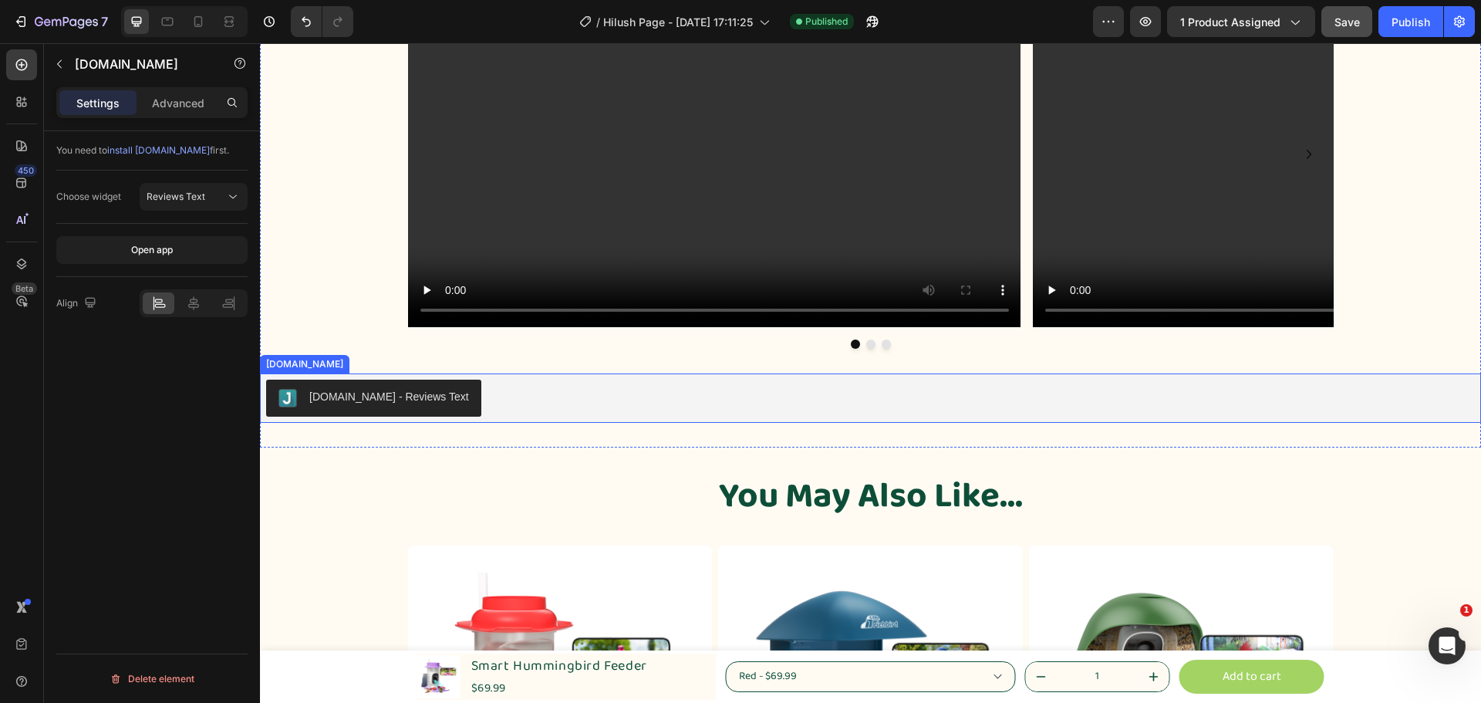
click at [417, 403] on div "[DOMAIN_NAME] - Reviews Text" at bounding box center [389, 397] width 160 height 16
click at [398, 401] on div "[DOMAIN_NAME] - Reviews Text" at bounding box center [389, 397] width 160 height 16
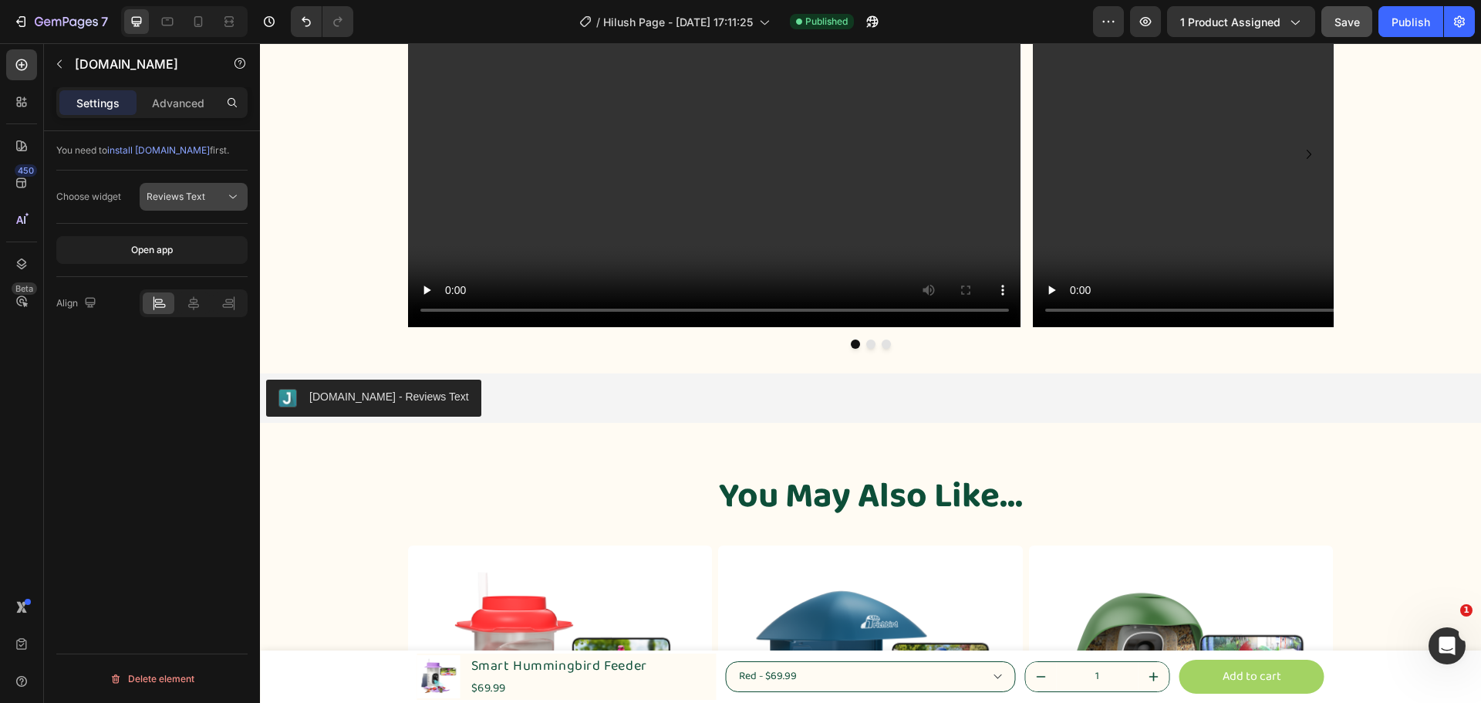
click at [204, 197] on div "Reviews Text" at bounding box center [186, 197] width 79 height 14
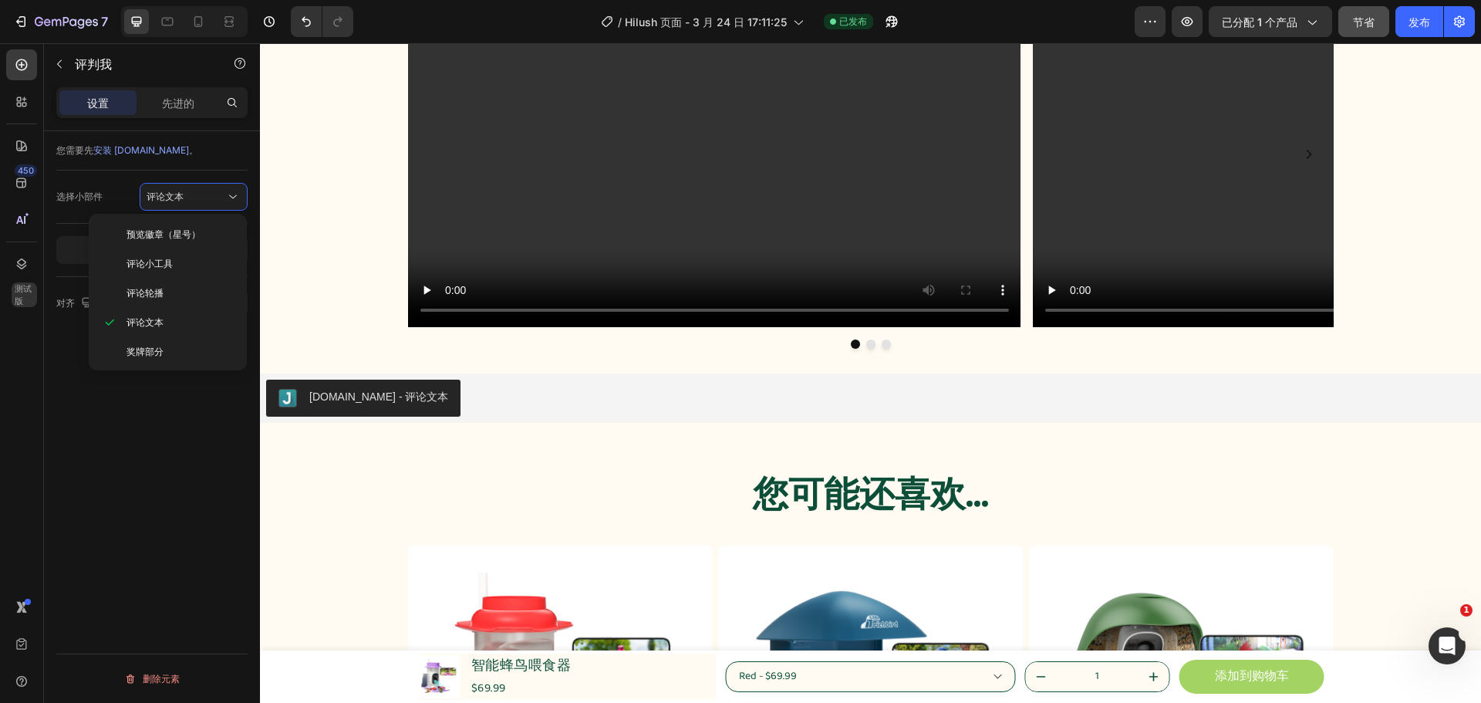
click at [206, 444] on div "您需要先 安装 [DOMAIN_NAME] 。 选择小部件 评论文本 打开应用程序 对齐 删除元素" at bounding box center [152, 439] width 216 height 616
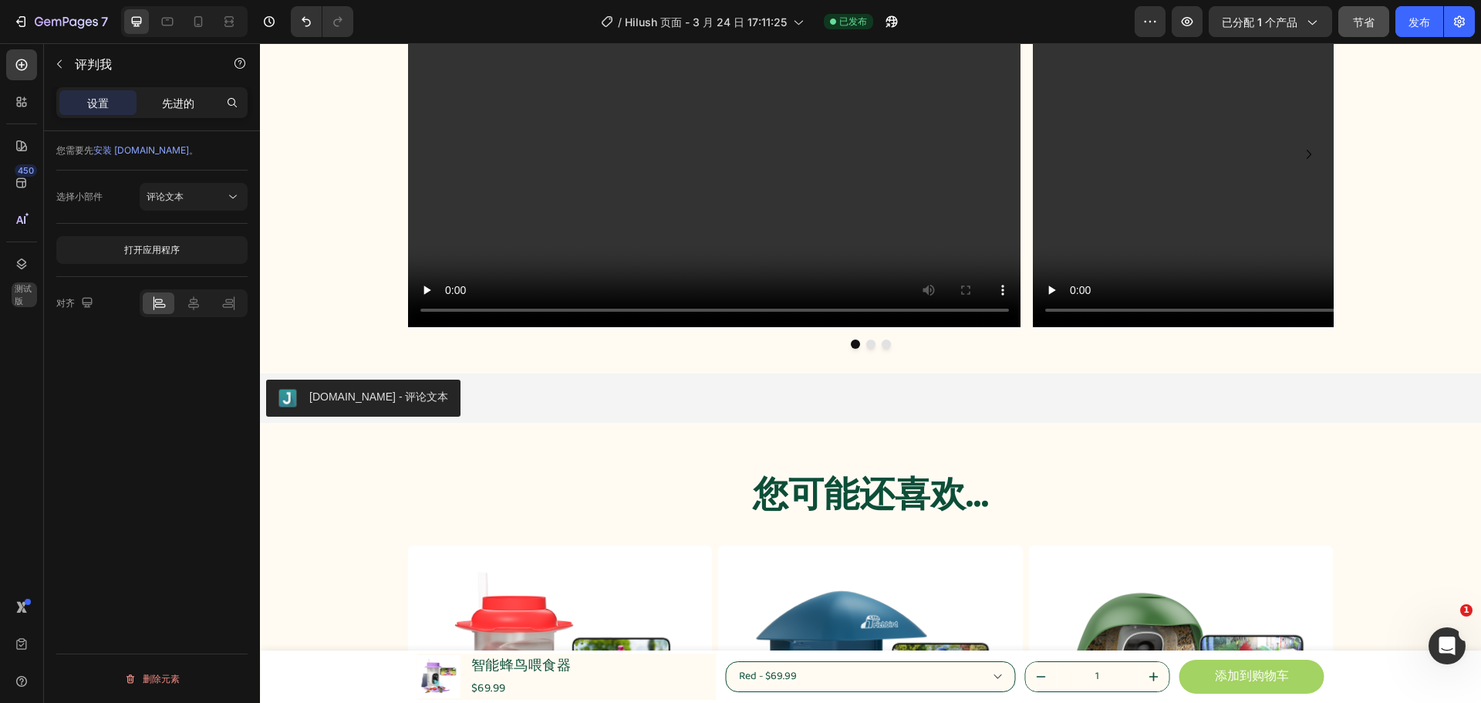
click at [177, 102] on font "先进的" at bounding box center [178, 102] width 32 height 13
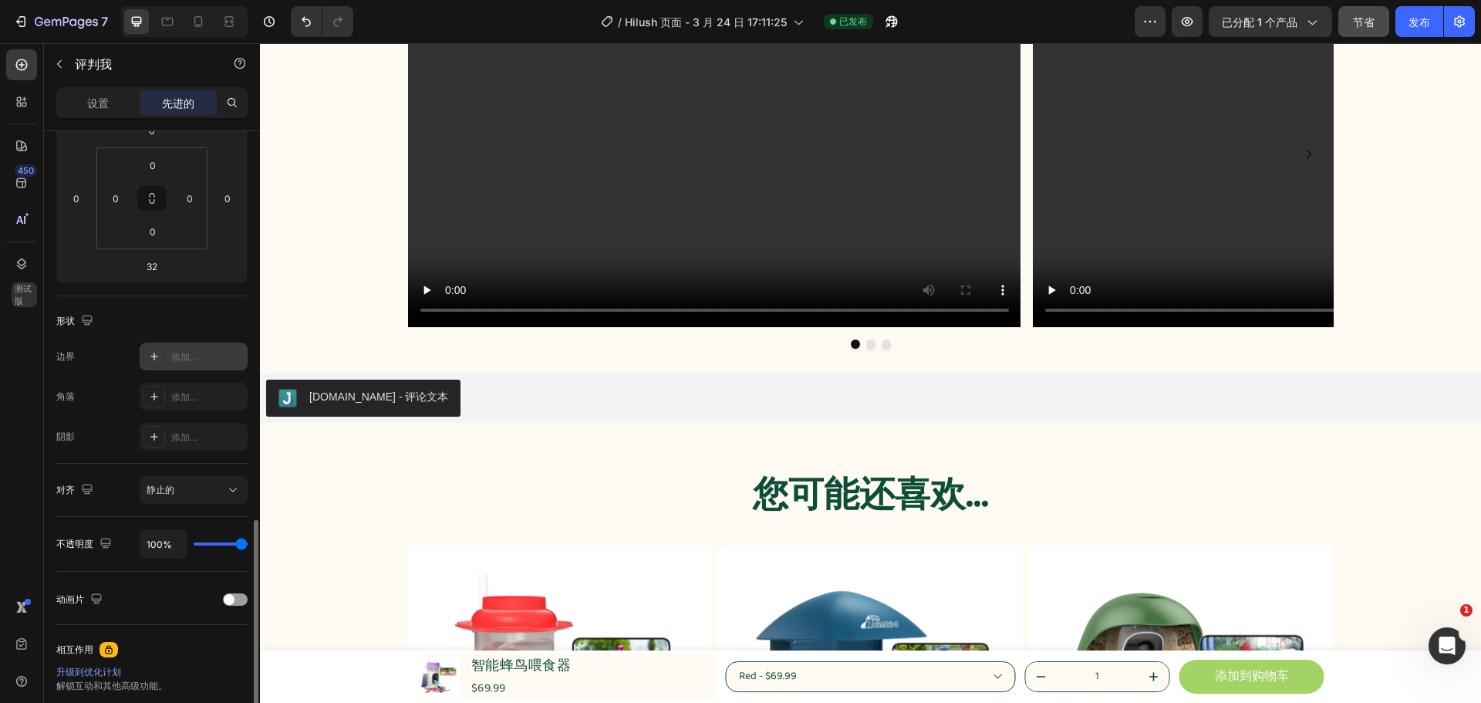
scroll to position [400, 0]
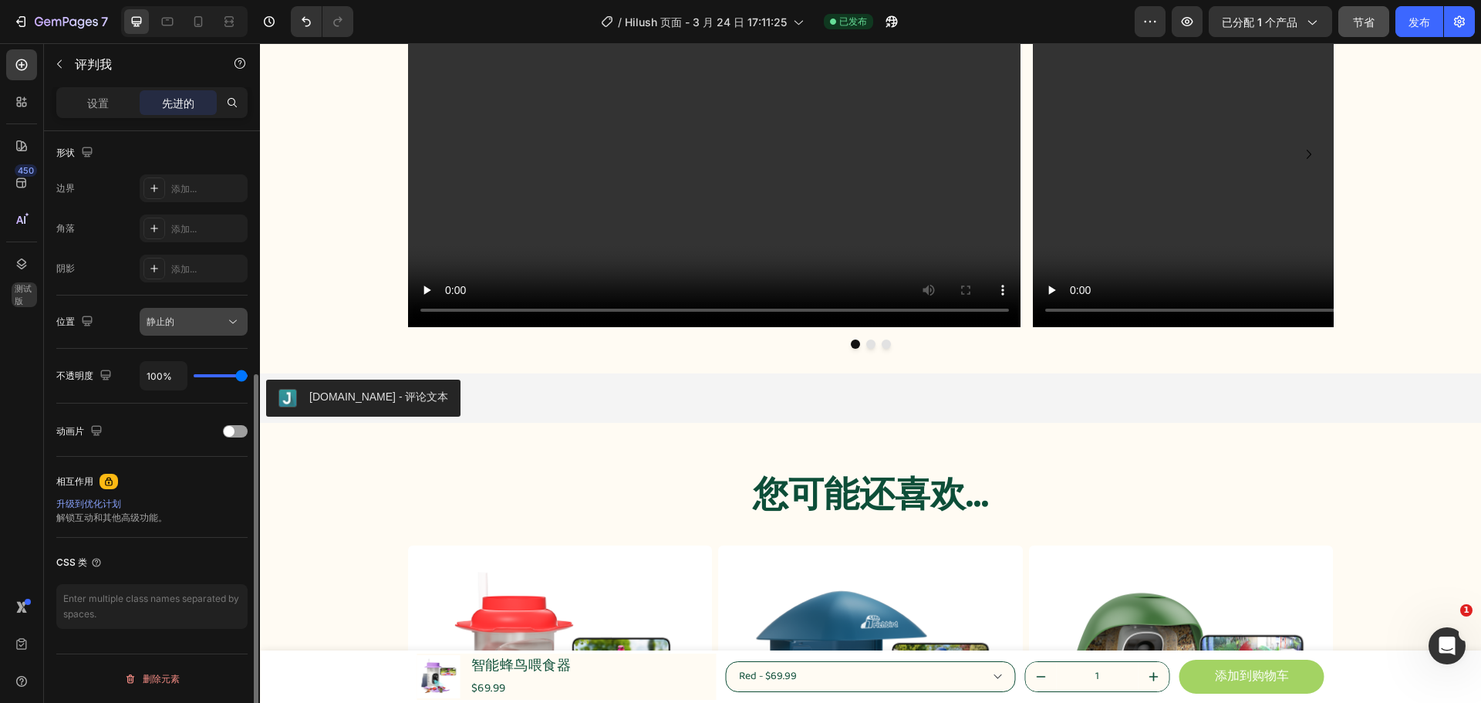
click at [212, 325] on div "静止的" at bounding box center [186, 322] width 79 height 14
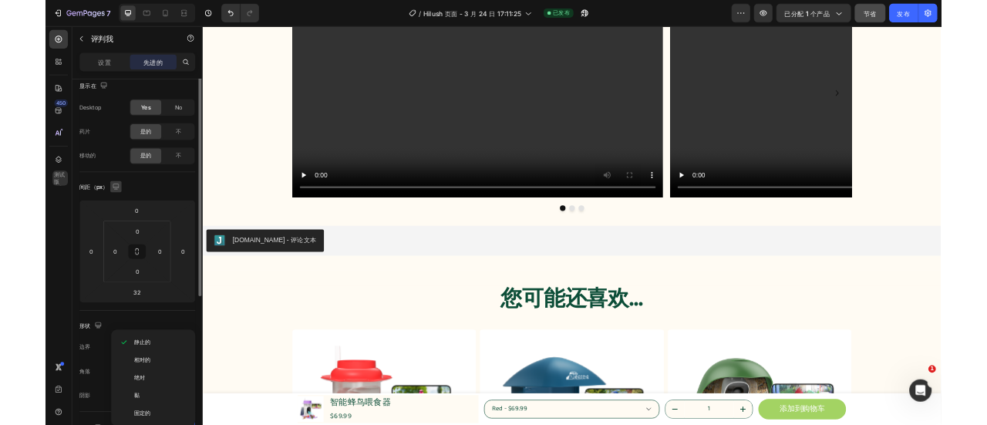
scroll to position [0, 0]
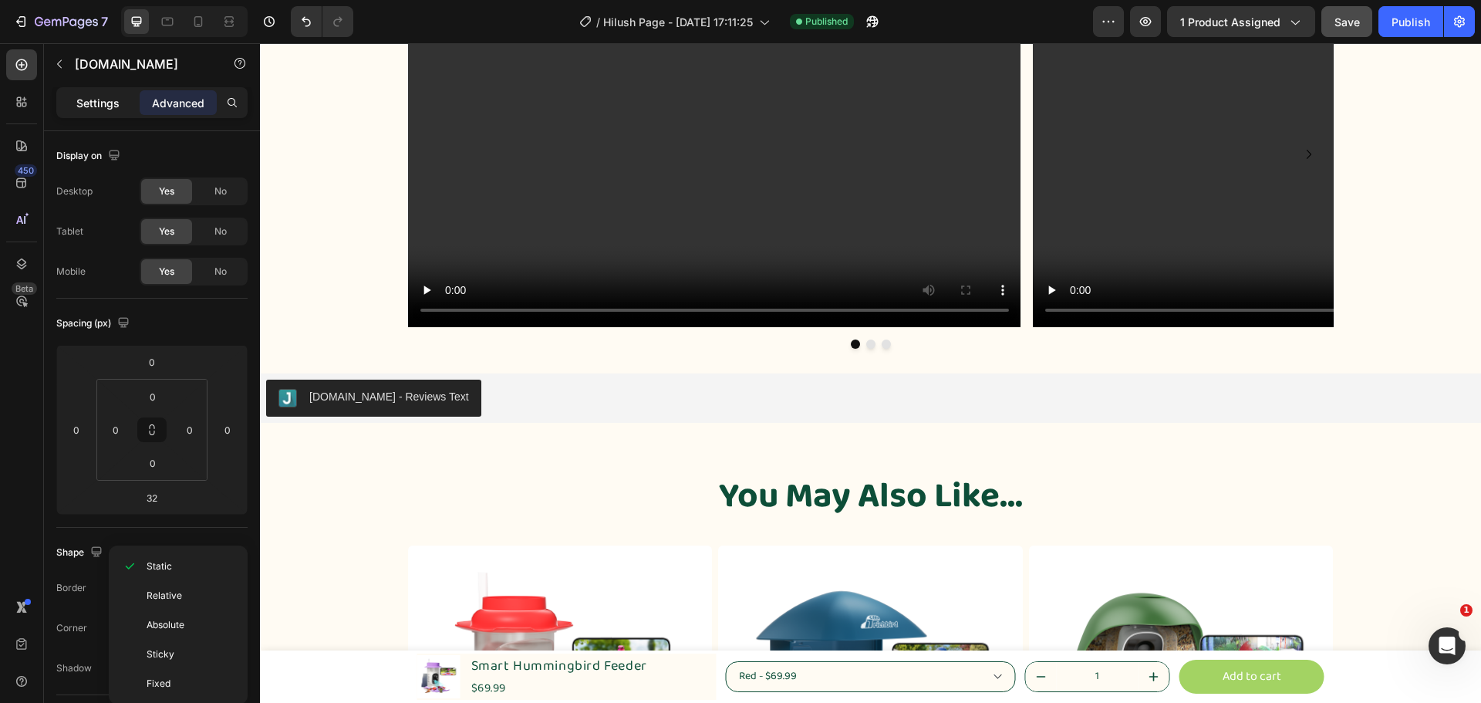
click at [93, 95] on p "Settings" at bounding box center [97, 103] width 43 height 16
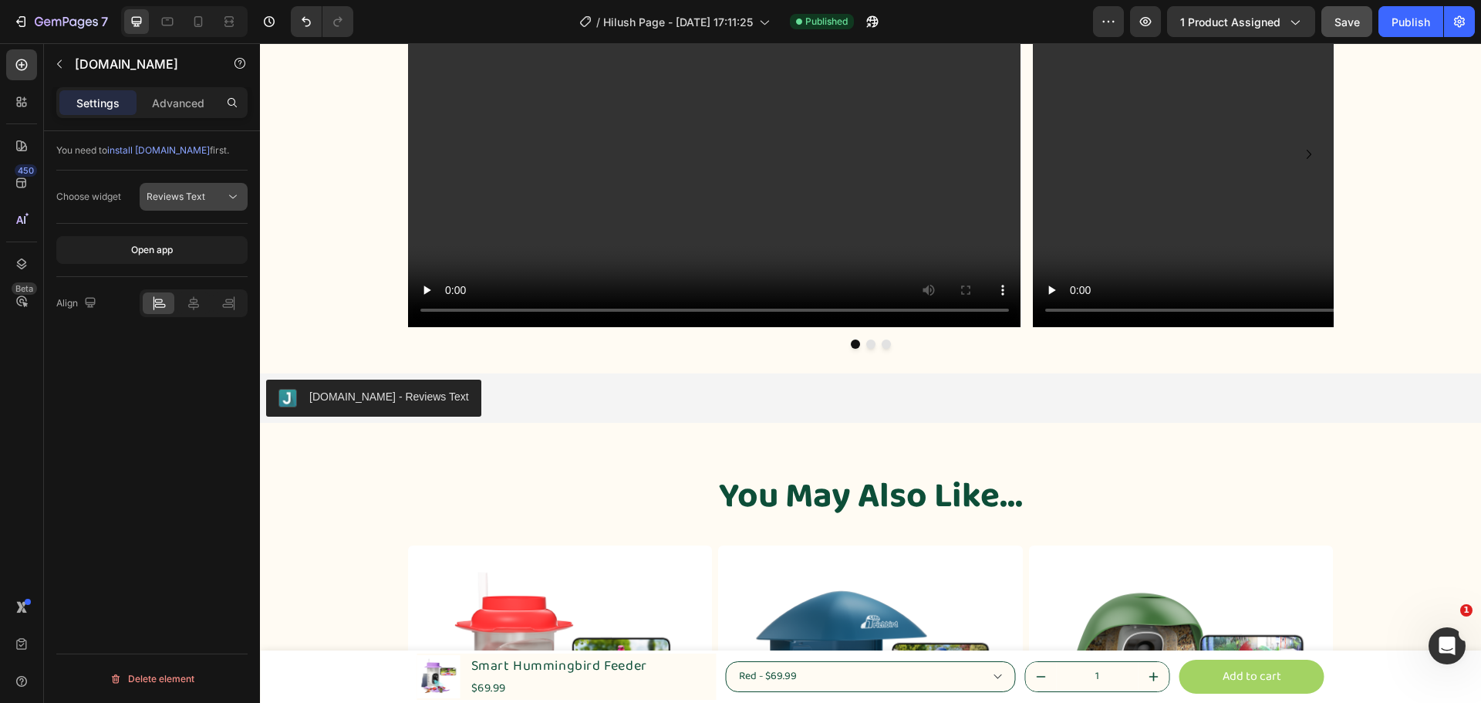
click at [211, 200] on div "Reviews Text" at bounding box center [186, 197] width 79 height 14
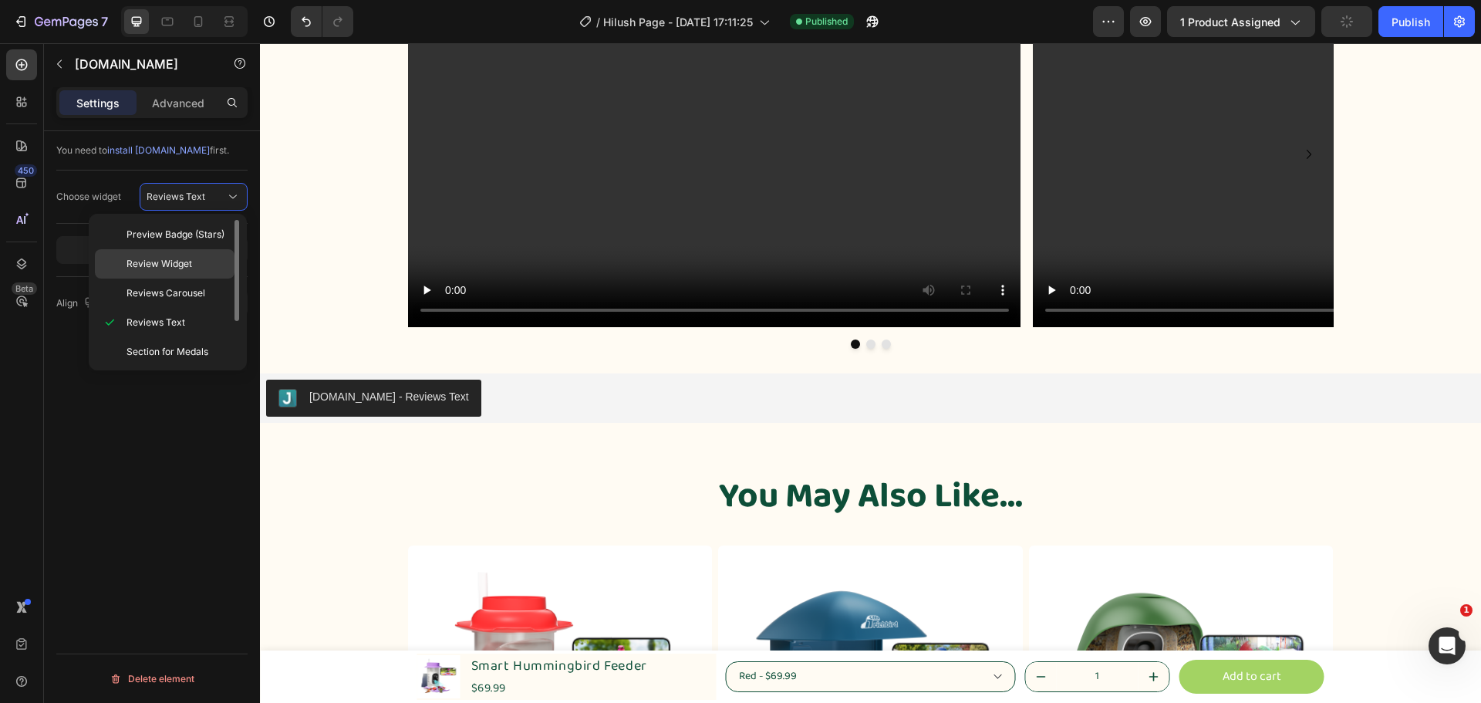
click at [222, 258] on p "Review Widget" at bounding box center [177, 264] width 101 height 14
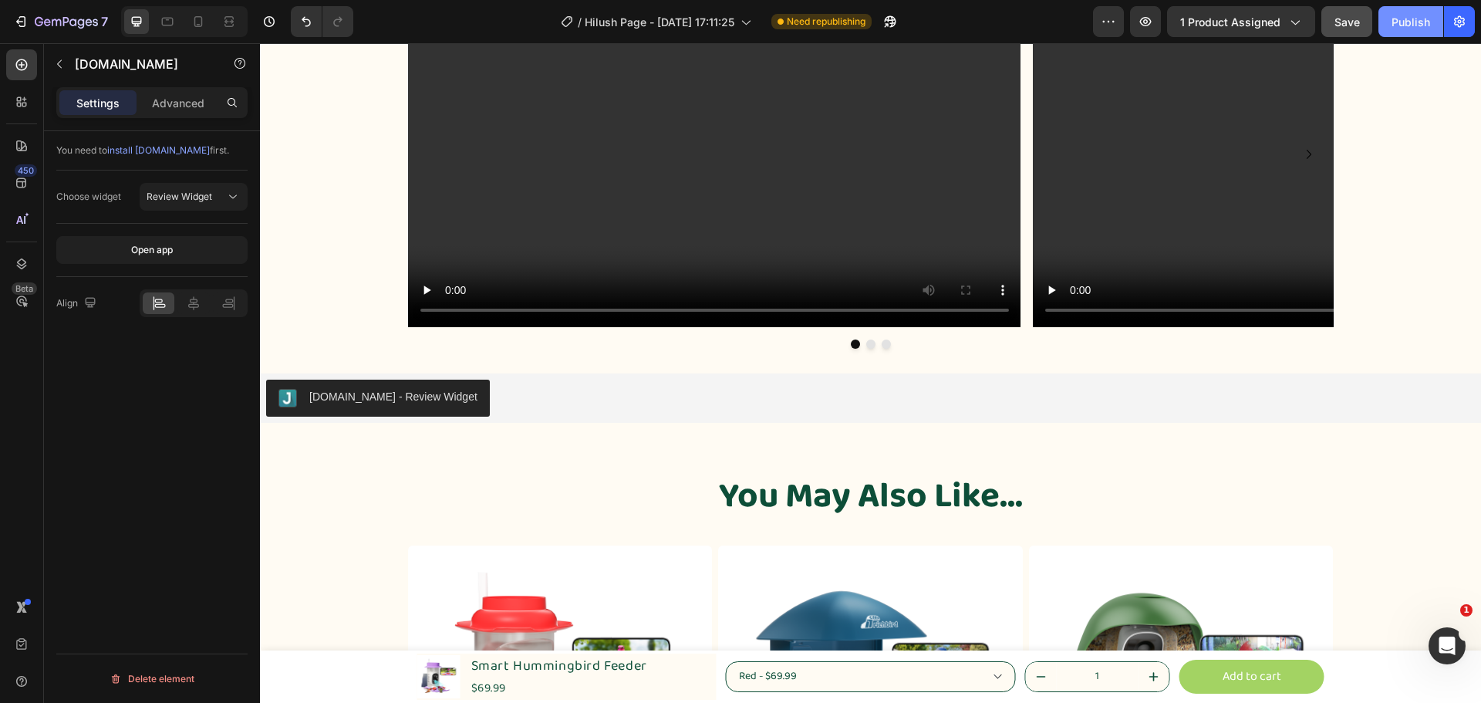
click at [1405, 33] on button "Publish" at bounding box center [1410, 21] width 65 height 31
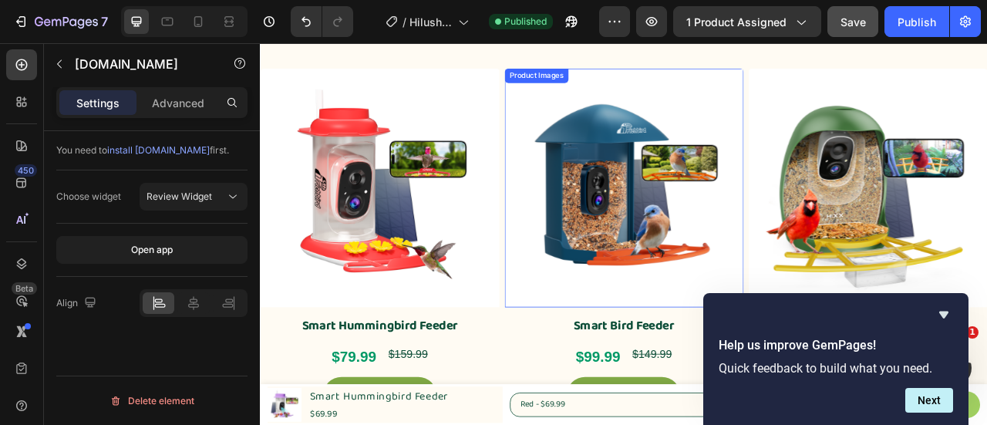
scroll to position [2258, 0]
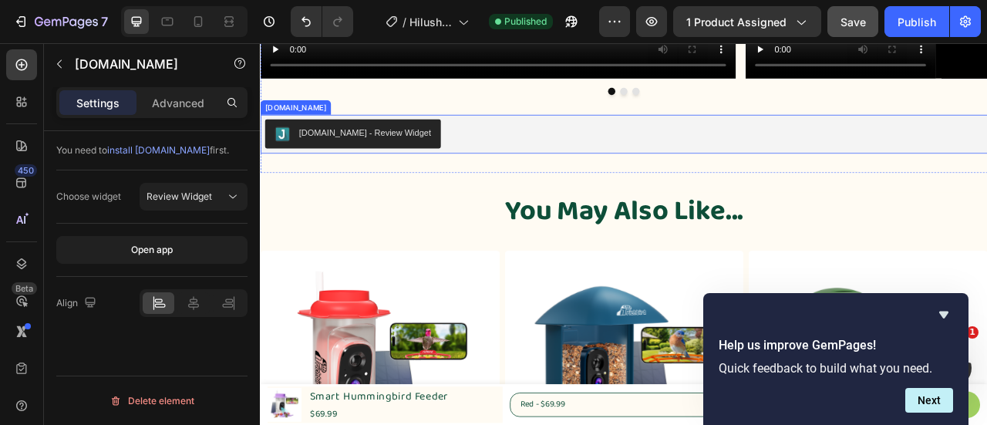
click at [530, 147] on div "[DOMAIN_NAME] - Review Widget" at bounding box center [722, 158] width 913 height 37
click at [176, 95] on p "Advanced" at bounding box center [178, 103] width 52 height 16
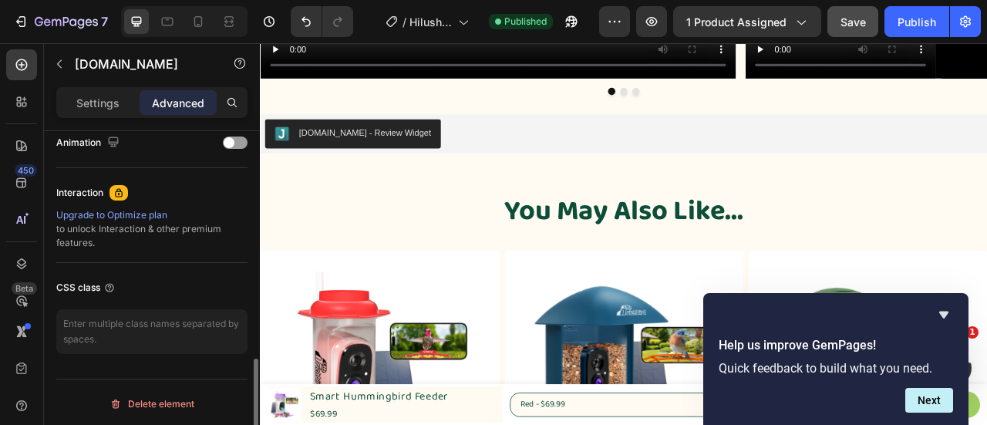
scroll to position [688, 0]
click at [124, 335] on textarea at bounding box center [151, 331] width 191 height 45
paste textarea ".jdgm-star { font-family: 'JudgemeStar'!important; }"
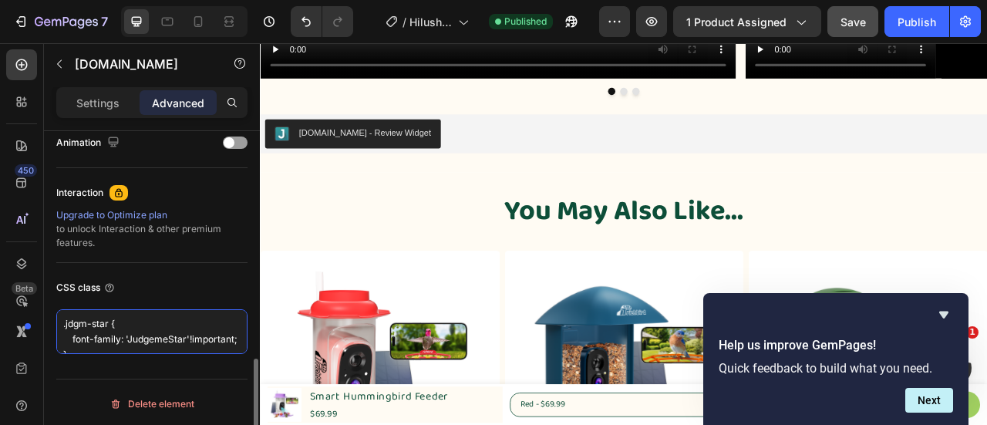
scroll to position [5, 0]
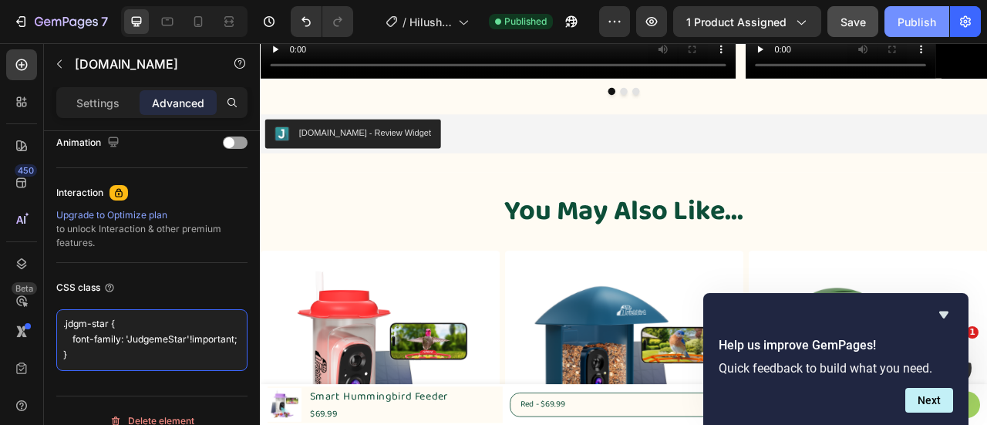
type textarea ".jdgm-star { font-family: 'JudgemeStar'!important; }"
click at [930, 20] on div "Publish" at bounding box center [917, 22] width 39 height 16
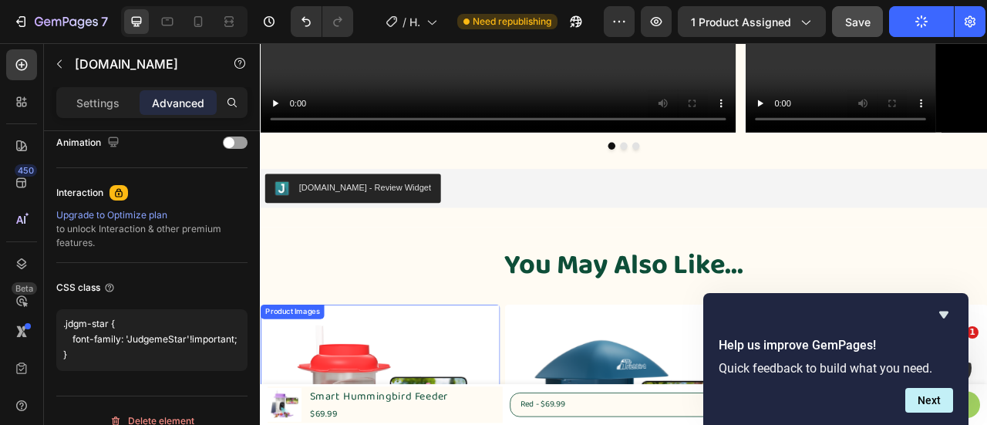
scroll to position [2181, 0]
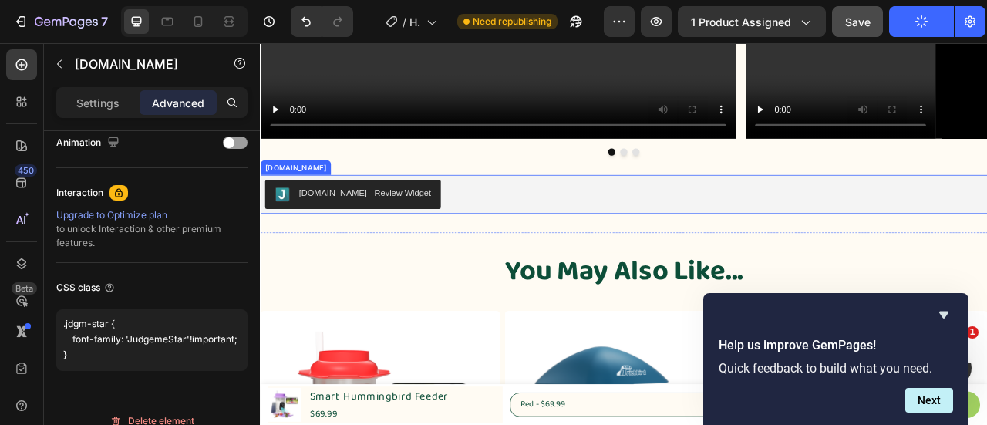
click at [512, 236] on div "[DOMAIN_NAME] - Review Widget" at bounding box center [722, 235] width 913 height 37
click at [482, 229] on div "[DOMAIN_NAME] - Review Widget" at bounding box center [722, 235] width 913 height 37
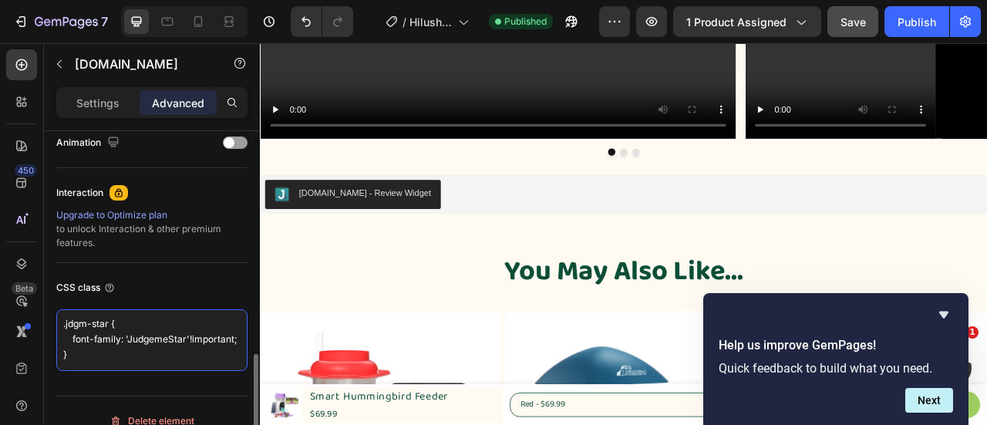
click at [181, 329] on textarea ".jdgm-star { font-family: 'JudgemeStar'!important; }" at bounding box center [151, 340] width 191 height 62
drag, startPoint x: 115, startPoint y: 349, endPoint x: 60, endPoint y: 305, distance: 70.2
click at [60, 305] on div "CSS class .jdgm-star { font-family: 'JudgemeStar'!important; }" at bounding box center [151, 323] width 191 height 120
click at [177, 339] on textarea ".jdgm-star { font-family: 'JudgemeStar'!important; }" at bounding box center [151, 340] width 191 height 62
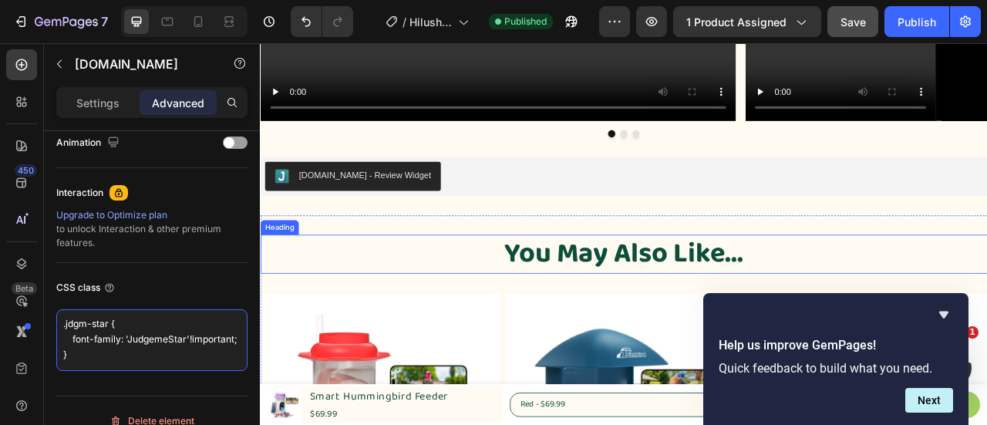
scroll to position [2157, 0]
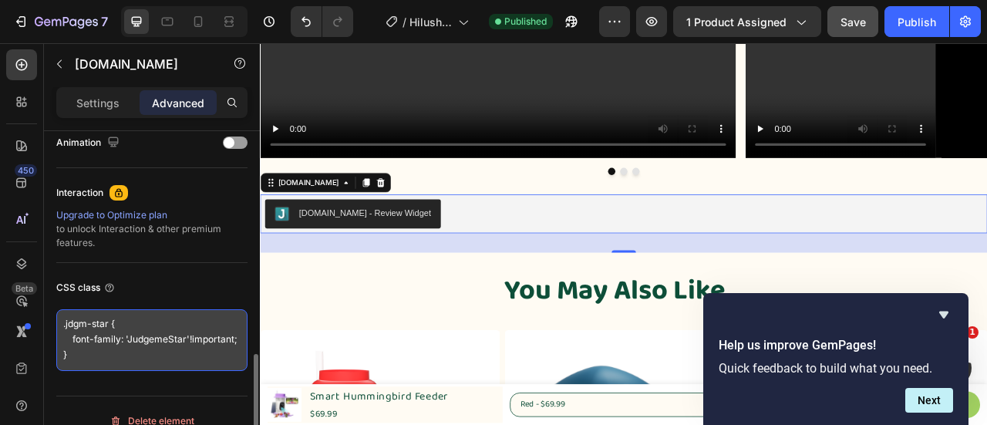
click at [142, 339] on textarea ".jdgm-star { font-family: 'JudgemeStar'!important; }" at bounding box center [151, 340] width 191 height 62
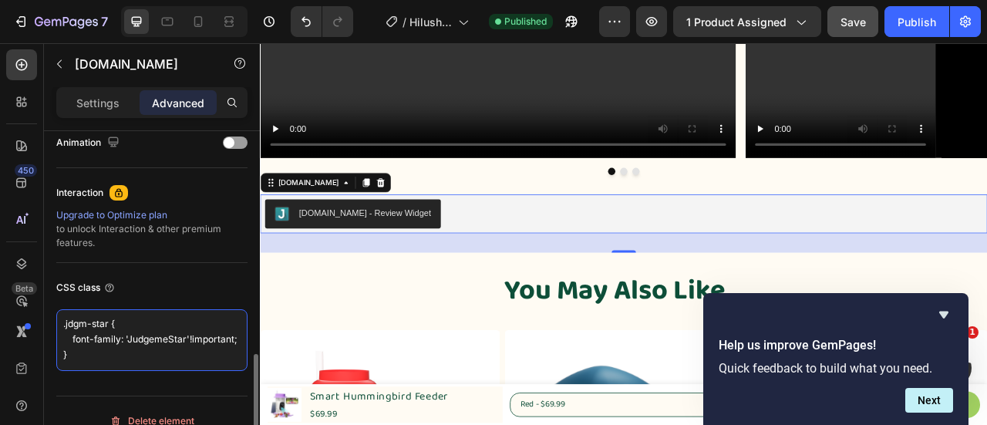
click at [142, 339] on textarea ".jdgm-star { font-family: 'JudgemeStar'!important; }" at bounding box center [151, 340] width 191 height 62
click at [170, 336] on textarea ".jdgm-star { font-family: 'JudgemeStar'!important; }" at bounding box center [151, 340] width 191 height 62
